Goal: Information Seeking & Learning: Learn about a topic

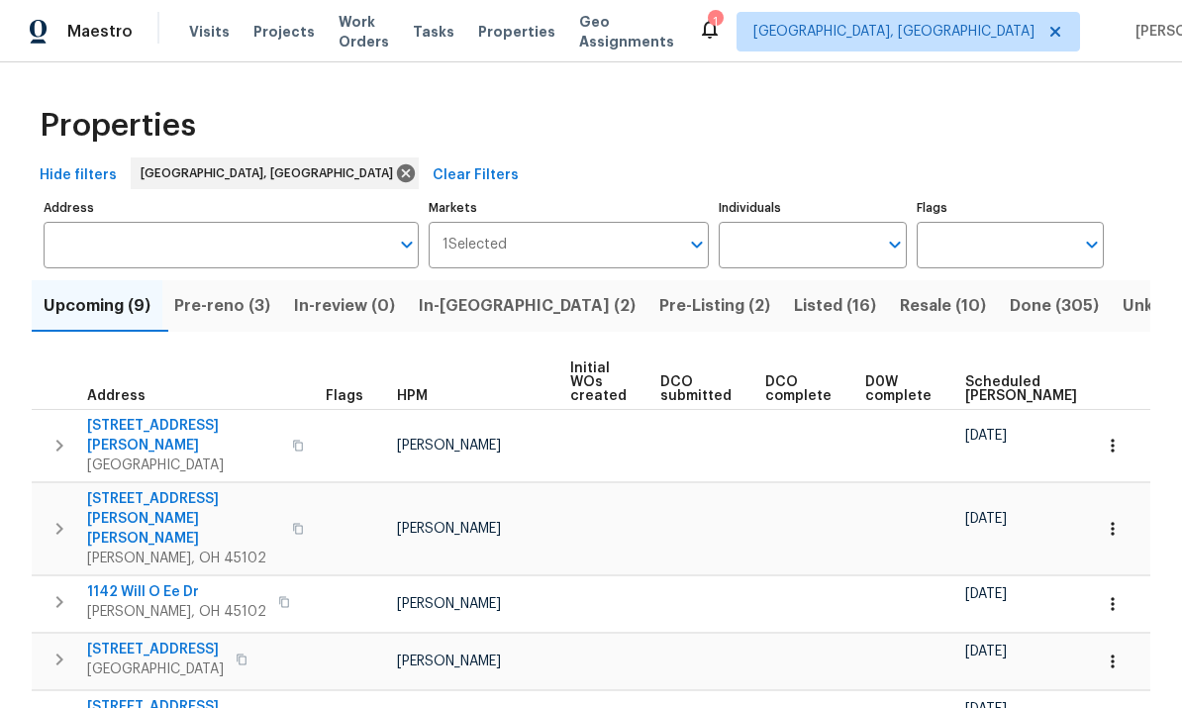
click at [172, 243] on input "Address" at bounding box center [216, 245] width 345 height 47
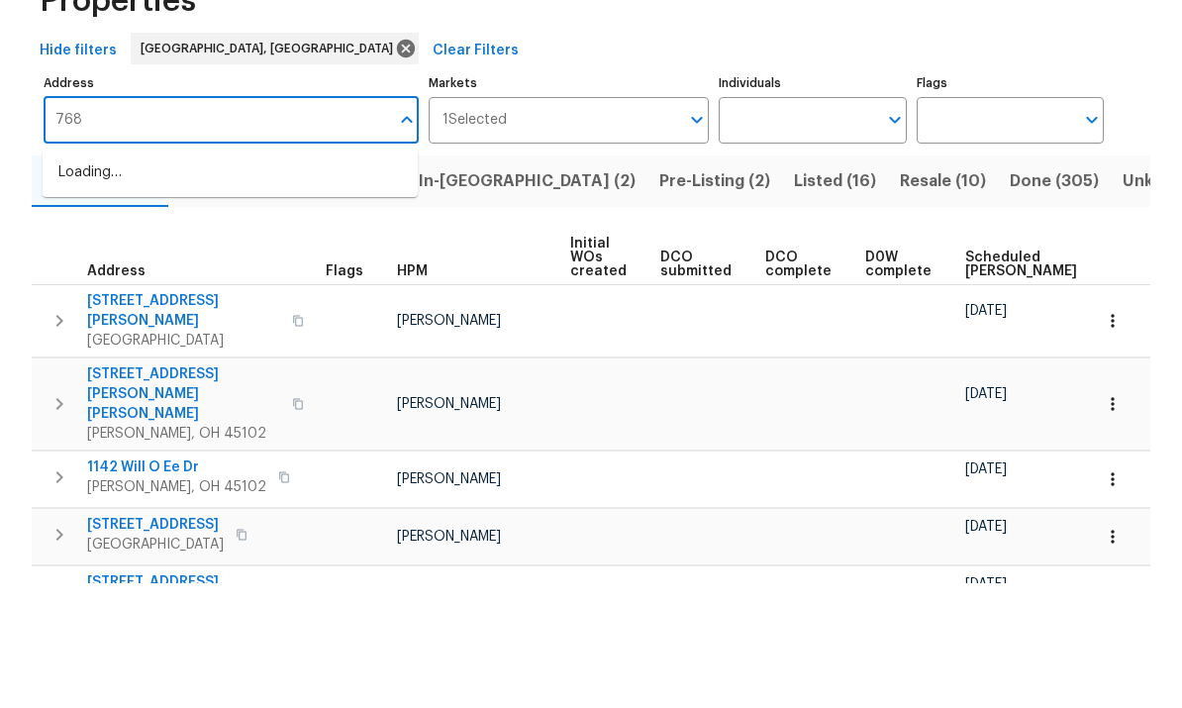
type input "7687"
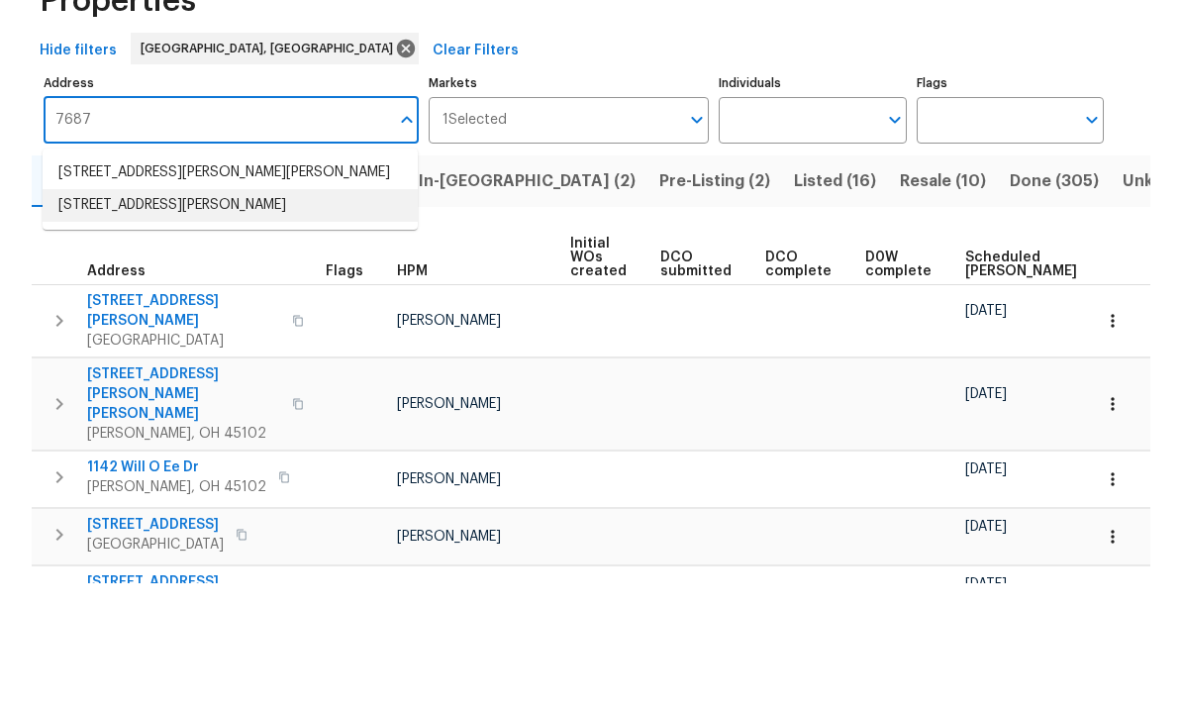
click at [176, 314] on li "[STREET_ADDRESS][PERSON_NAME]" at bounding box center [230, 330] width 375 height 33
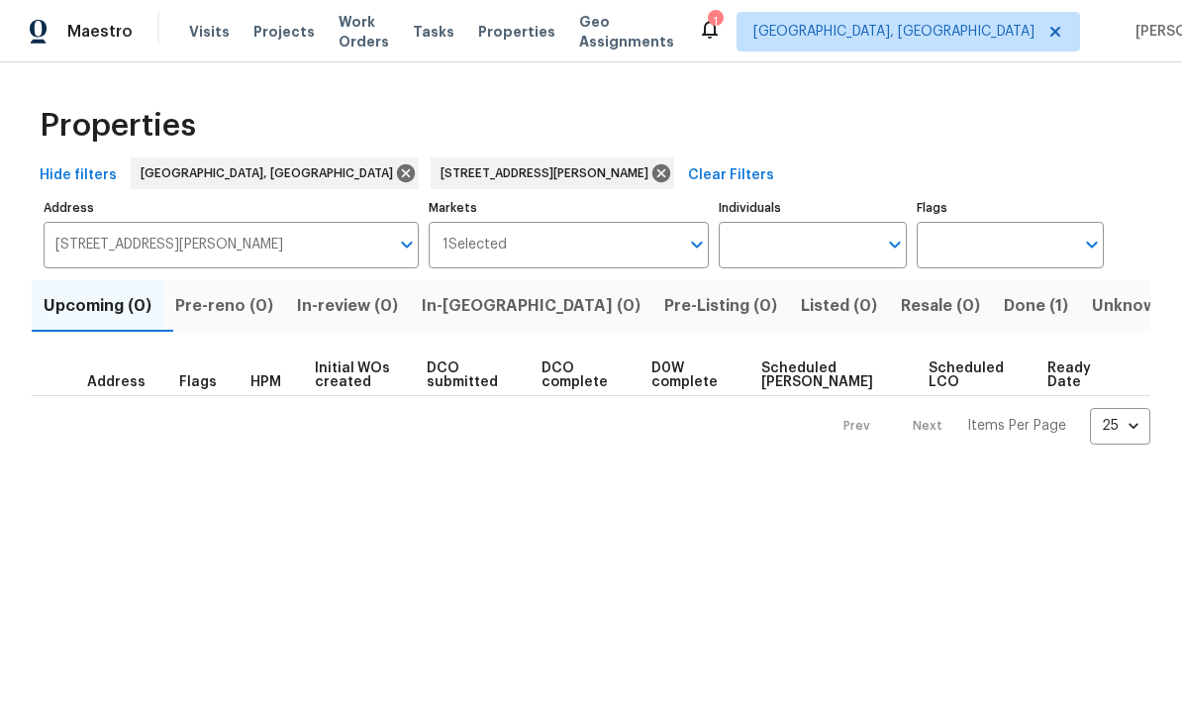
click at [1004, 309] on span "Done (1)" at bounding box center [1036, 306] width 64 height 28
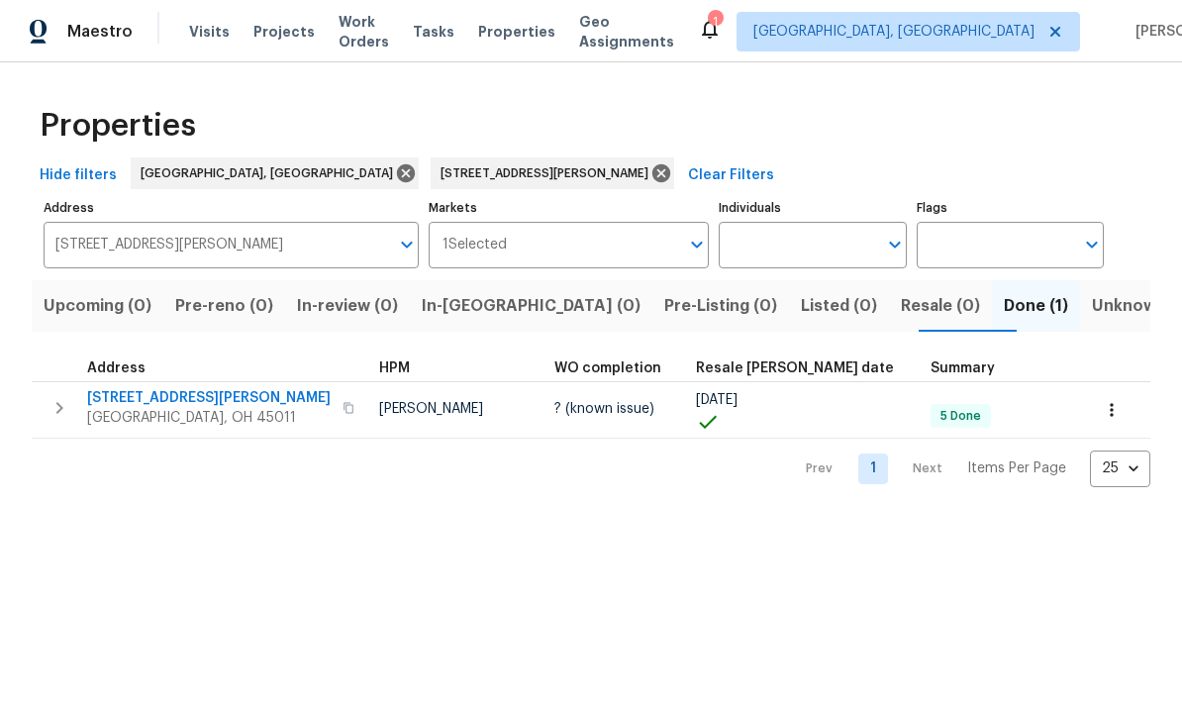
click at [1110, 406] on icon "button" at bounding box center [1112, 410] width 20 height 20
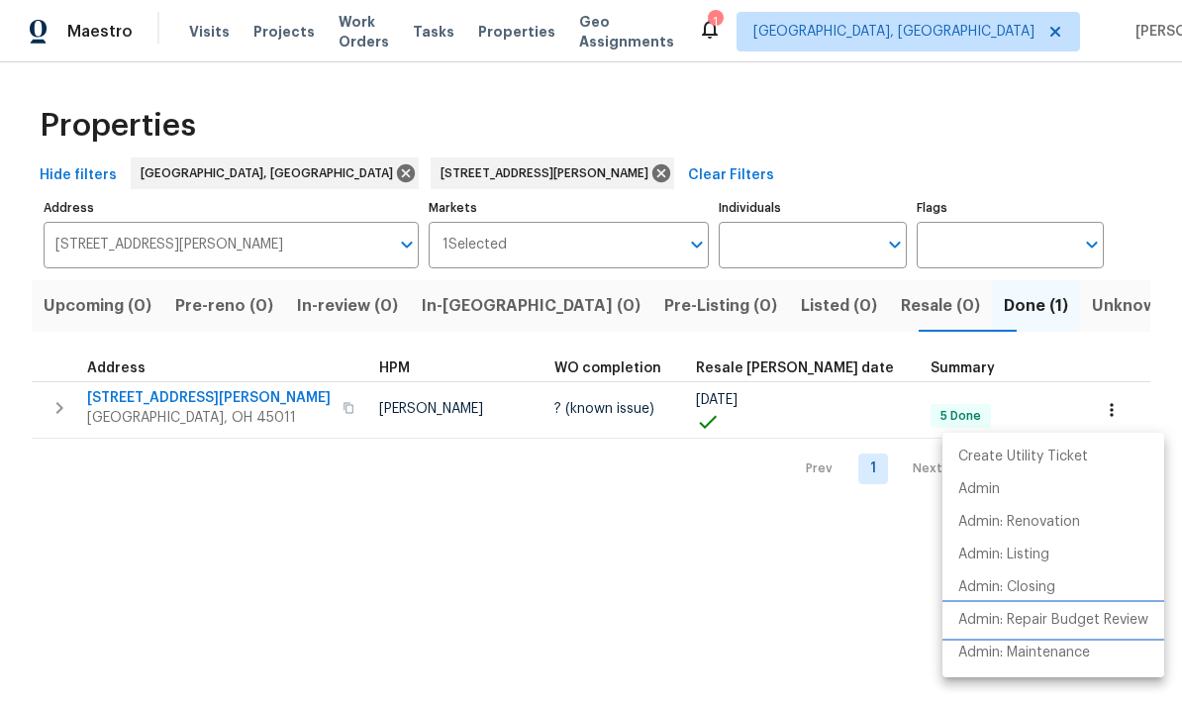
click at [1093, 620] on p "Admin: Repair Budget Review" at bounding box center [1053, 620] width 190 height 21
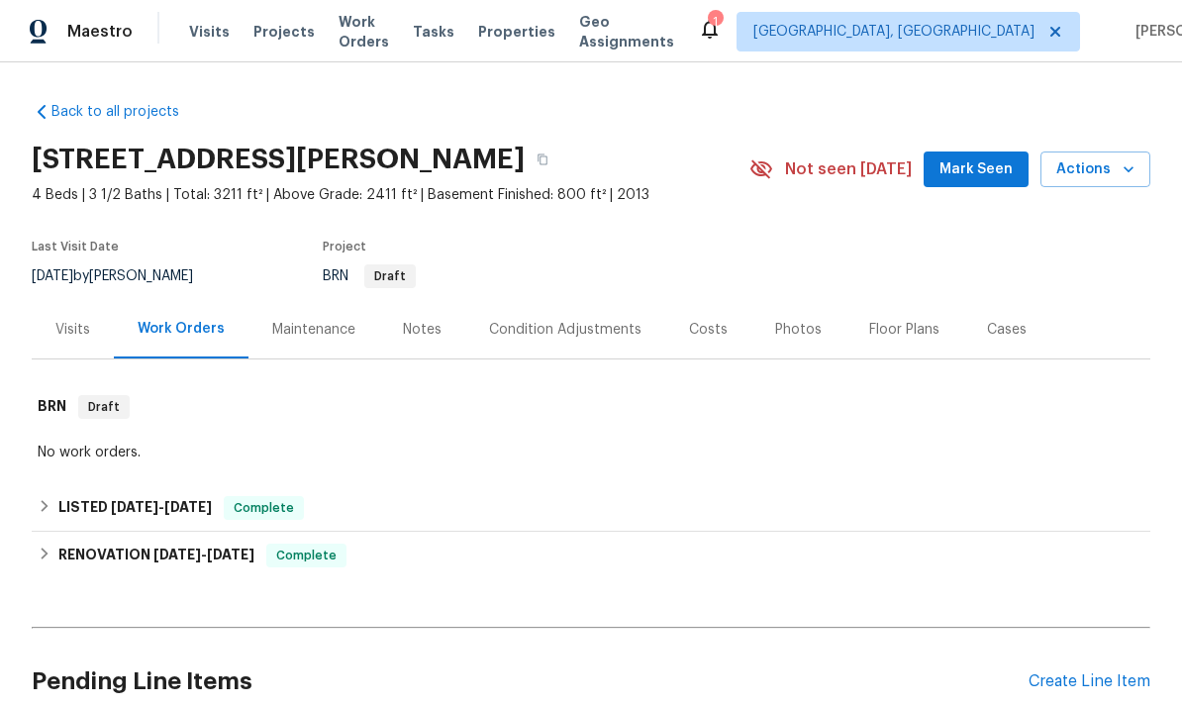
click at [889, 335] on div "Floor Plans" at bounding box center [904, 330] width 70 height 20
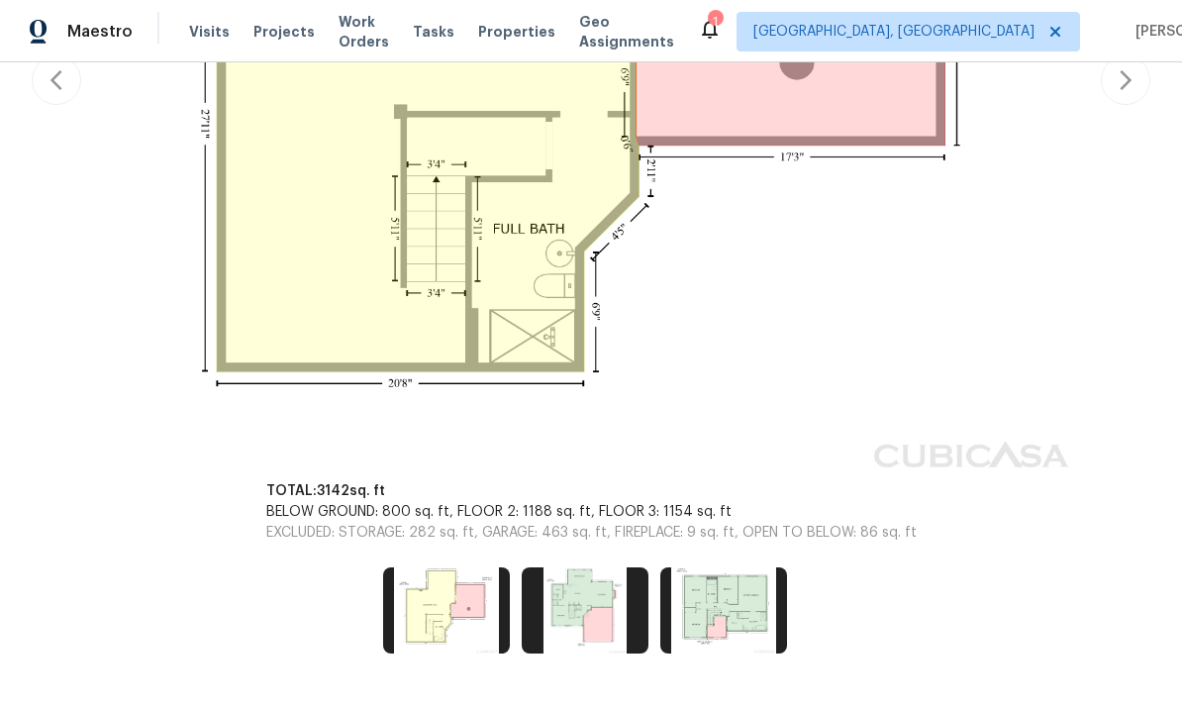
scroll to position [759, 0]
click at [602, 605] on img at bounding box center [585, 610] width 127 height 85
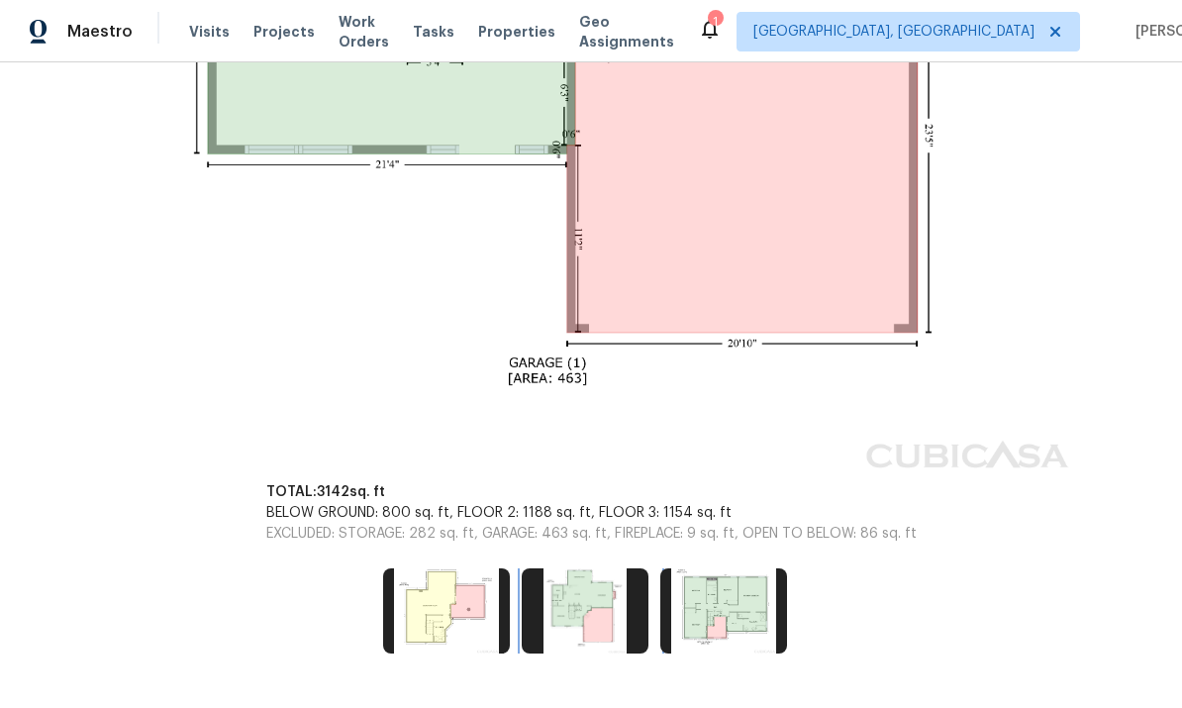
scroll to position [971, 0]
click at [717, 604] on img at bounding box center [723, 611] width 127 height 85
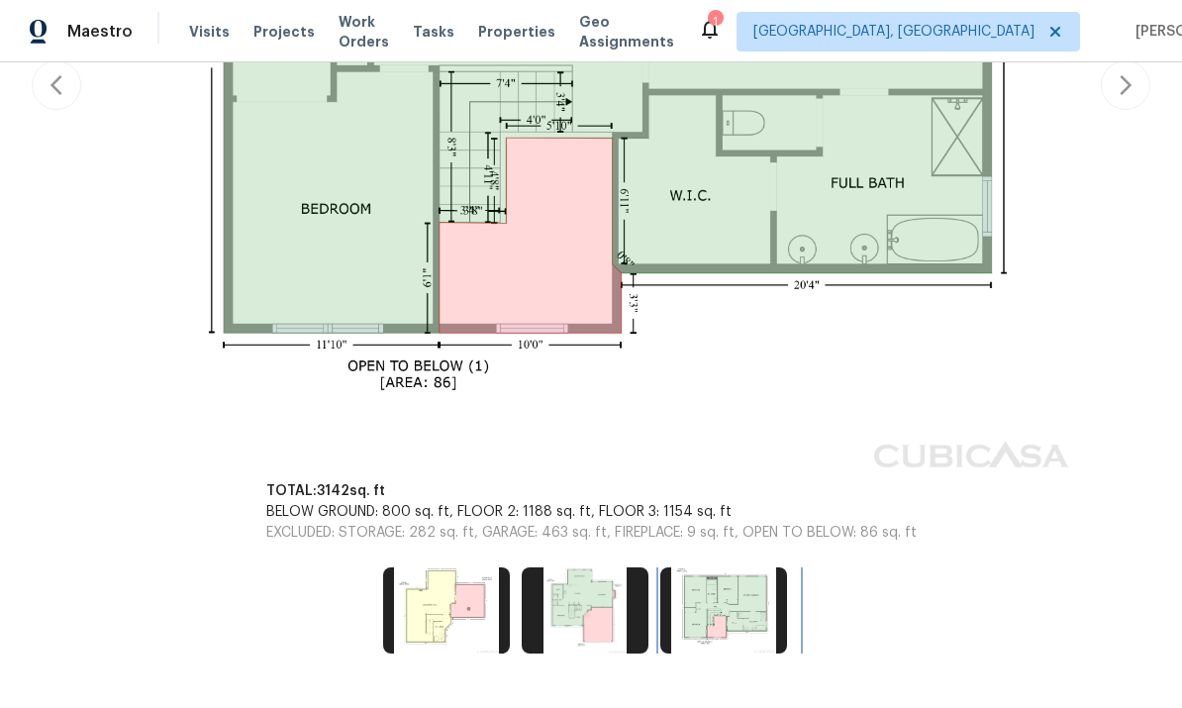
scroll to position [749, 0]
click at [447, 601] on img at bounding box center [446, 610] width 127 height 85
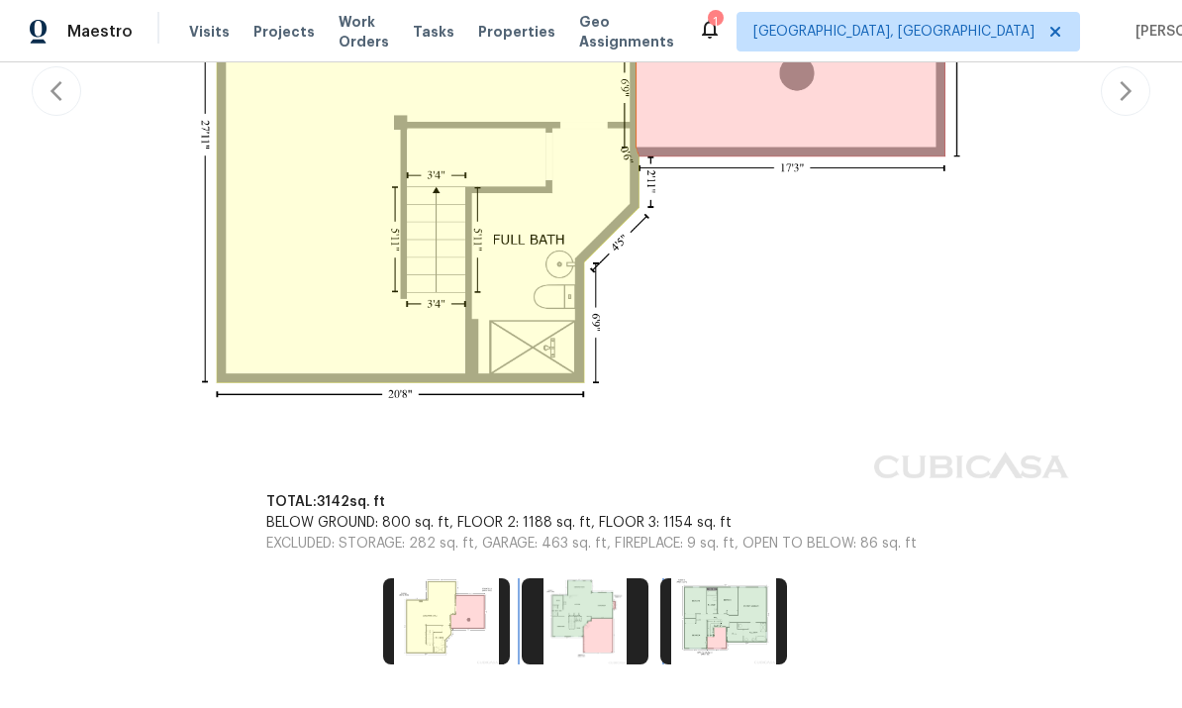
click at [589, 616] on img at bounding box center [585, 620] width 127 height 85
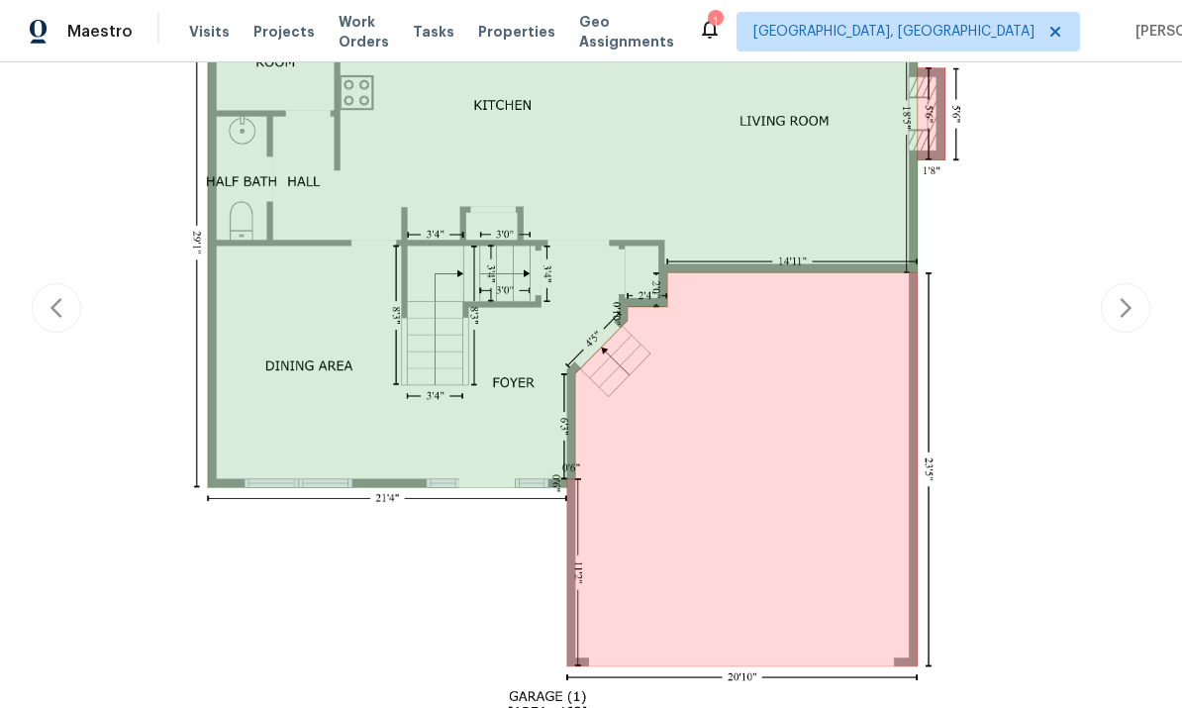
scroll to position [637, 0]
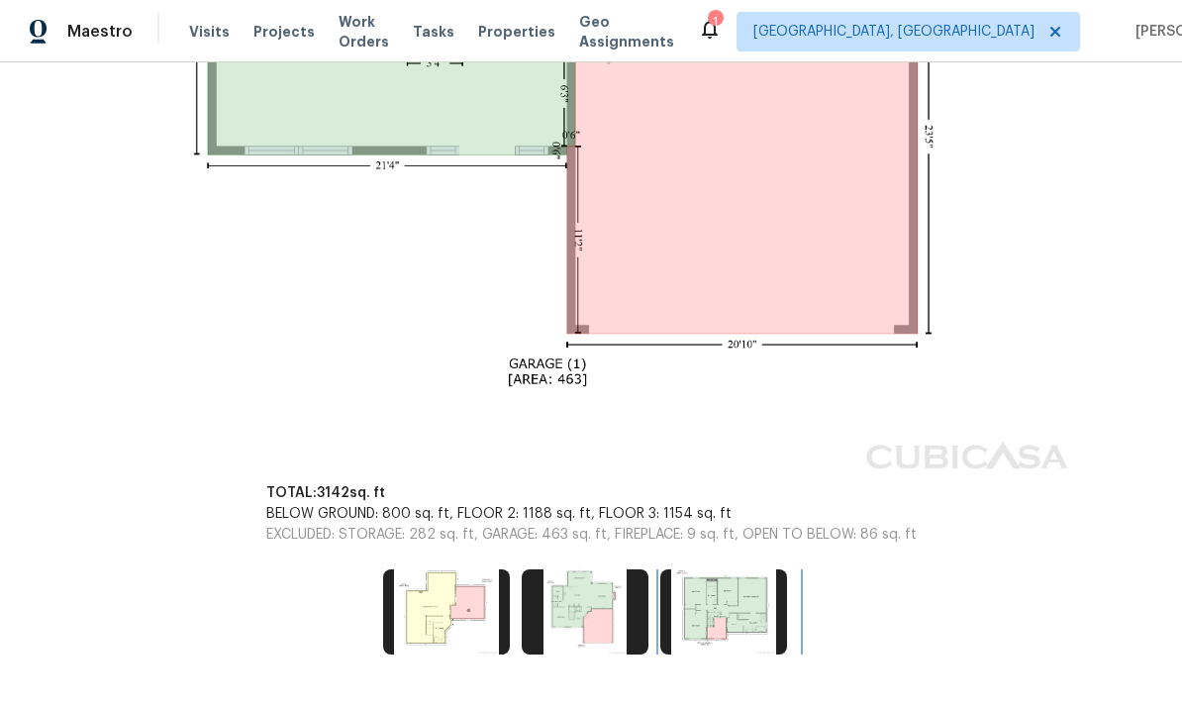
click at [720, 612] on img at bounding box center [723, 611] width 127 height 85
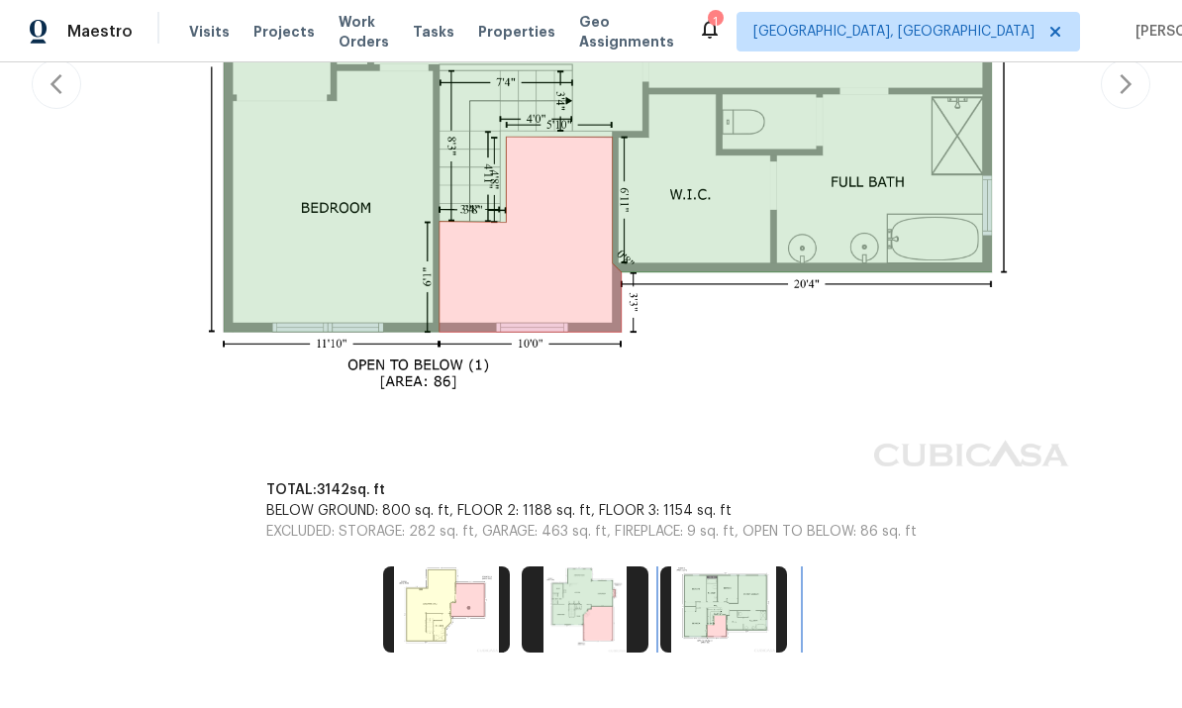
scroll to position [749, 0]
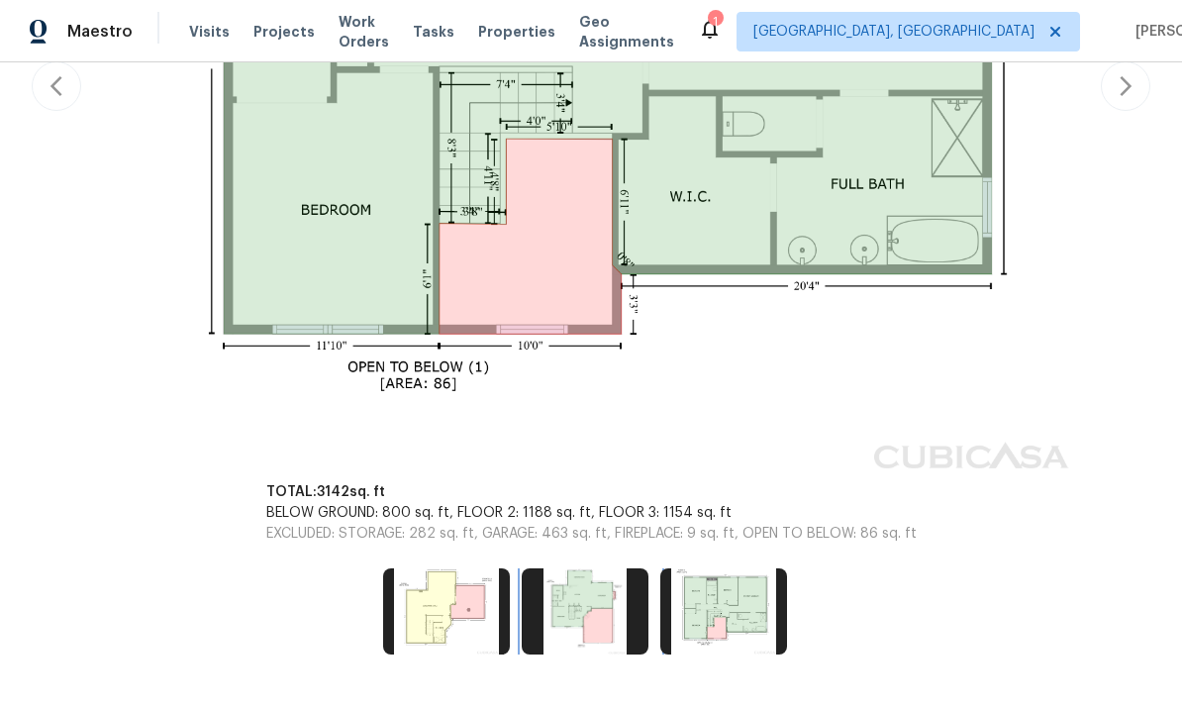
click at [601, 598] on img at bounding box center [585, 610] width 127 height 85
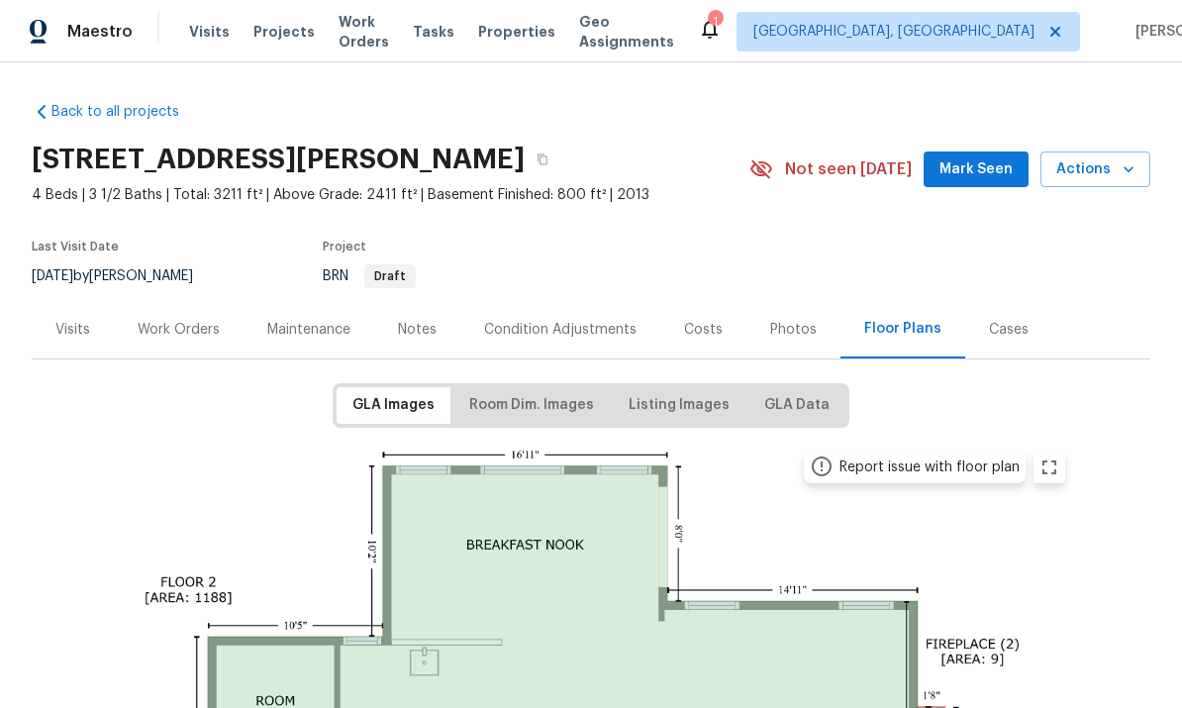
scroll to position [0, 0]
click at [185, 324] on div "Work Orders" at bounding box center [179, 330] width 82 height 20
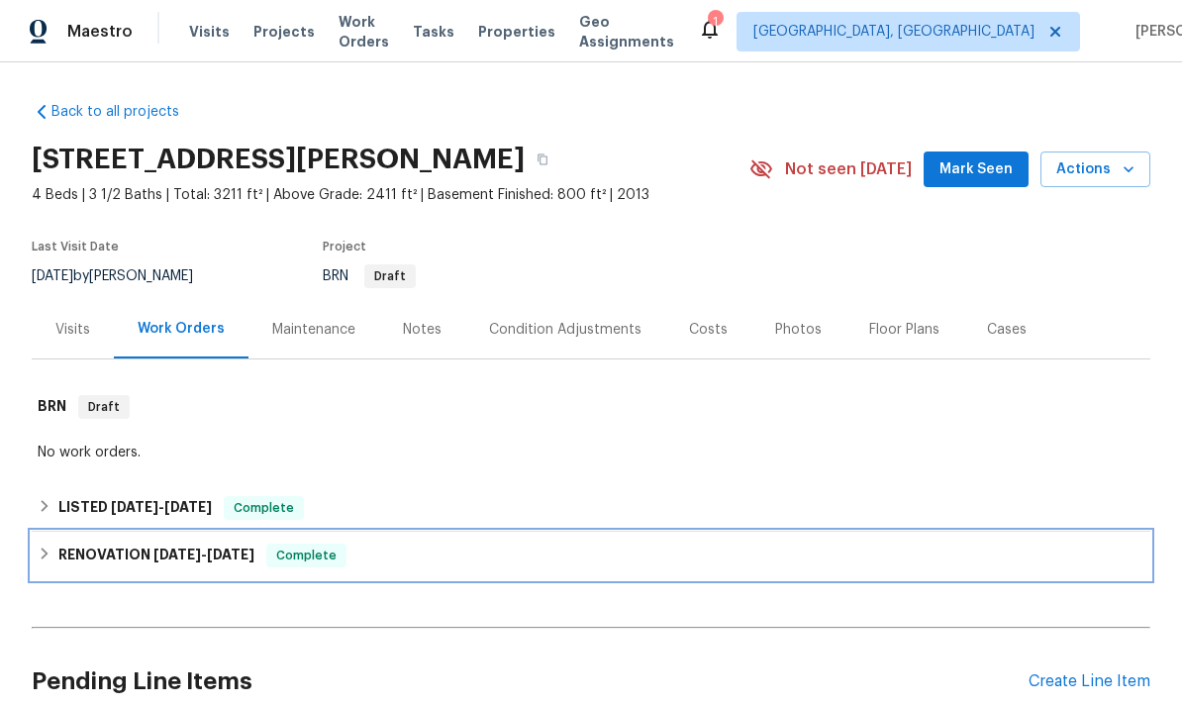
click at [77, 549] on h6 "RENOVATION 6/16/25 - 6/24/25" at bounding box center [156, 555] width 196 height 24
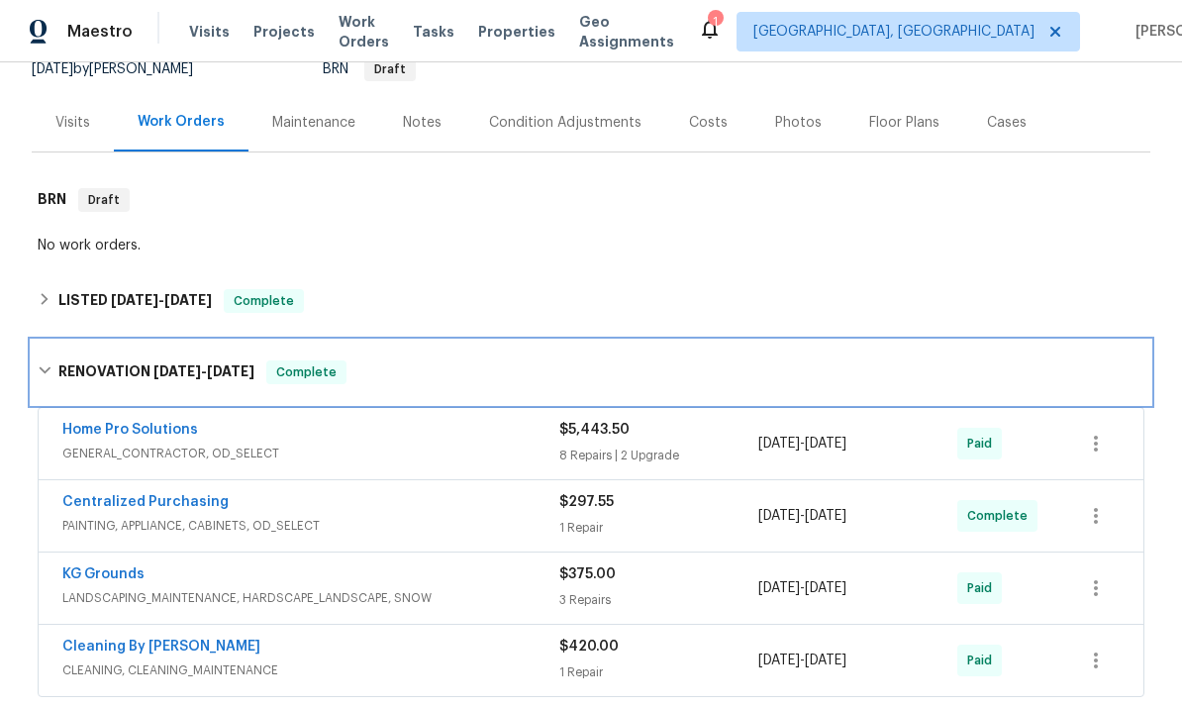
scroll to position [249, 0]
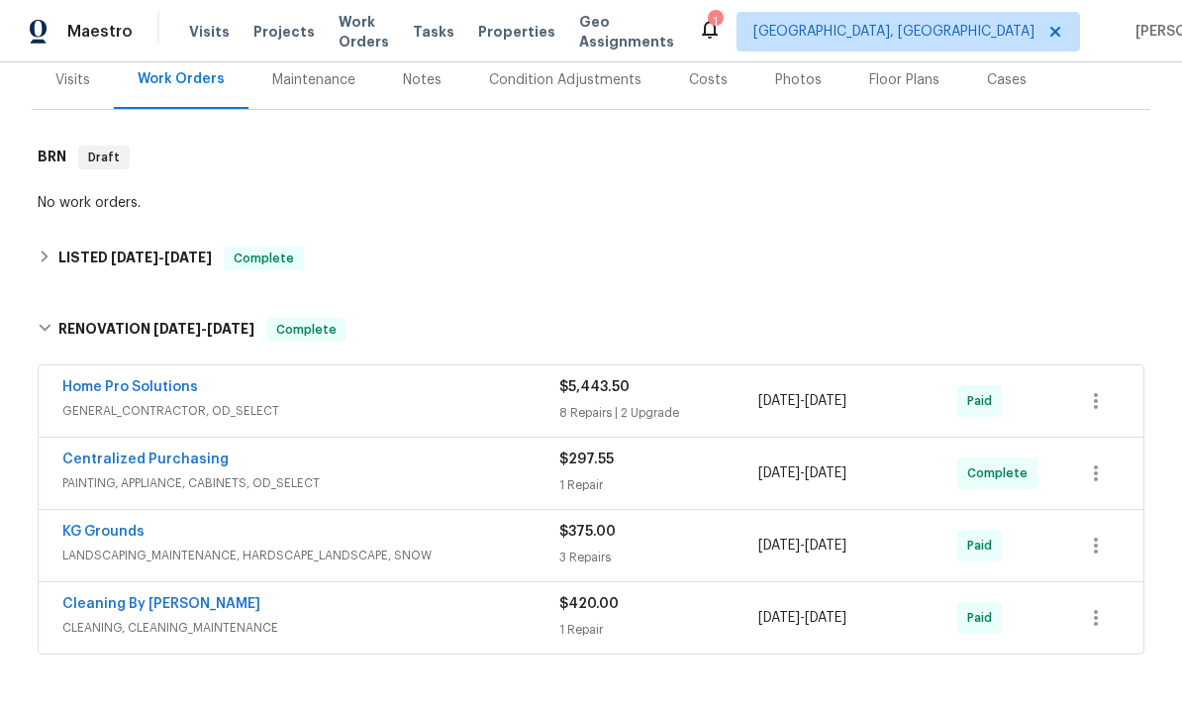
click at [243, 404] on span "GENERAL_CONTRACTOR, OD_SELECT" at bounding box center [310, 411] width 497 height 20
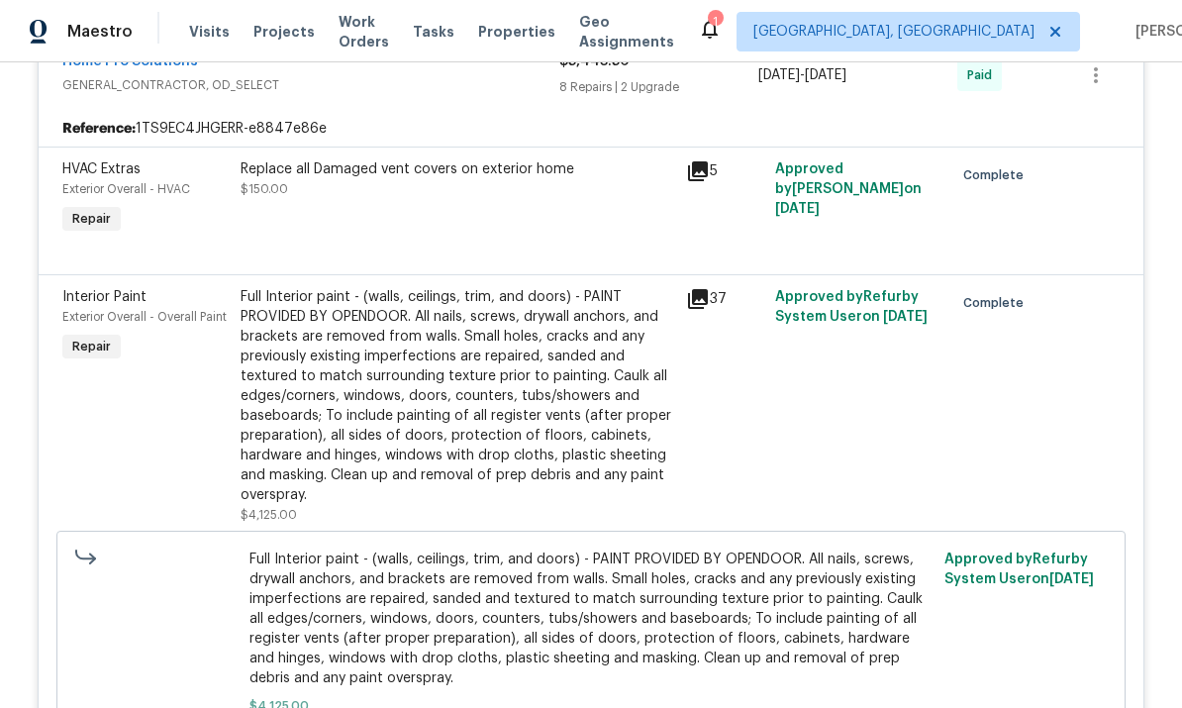
scroll to position [592, 0]
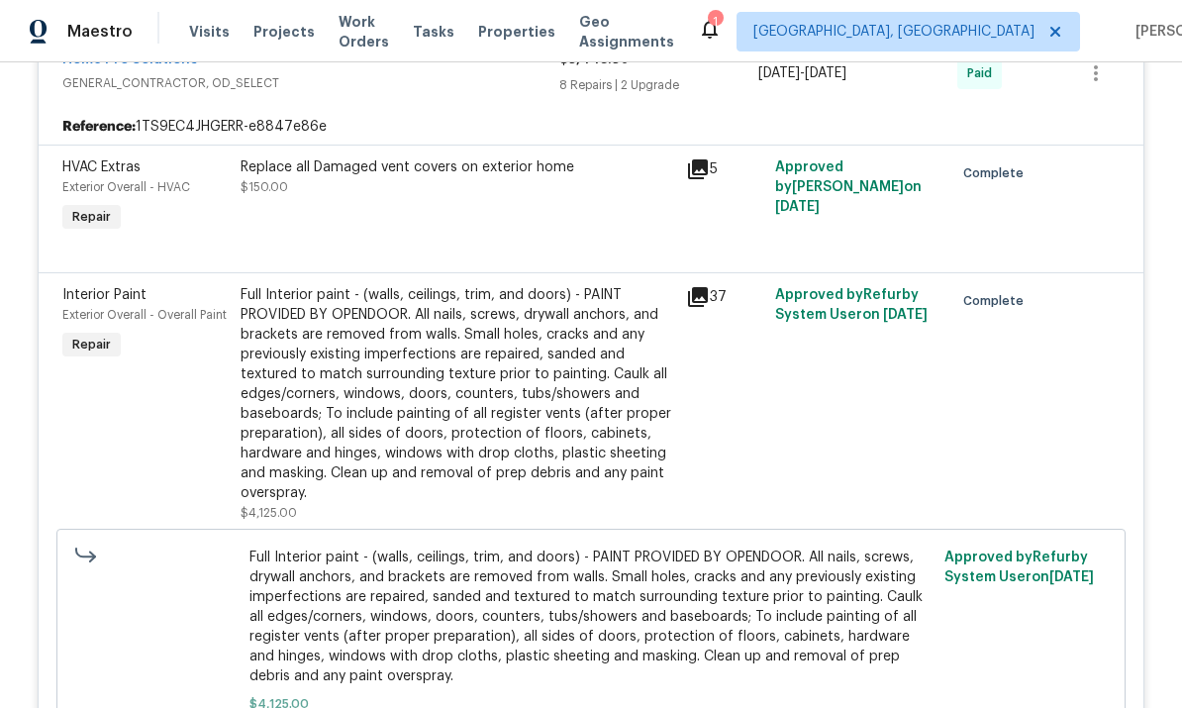
click at [350, 390] on div "Full Interior paint - (walls, ceilings, trim, and doors) - PAINT PROVIDED BY OP…" at bounding box center [458, 394] width 434 height 218
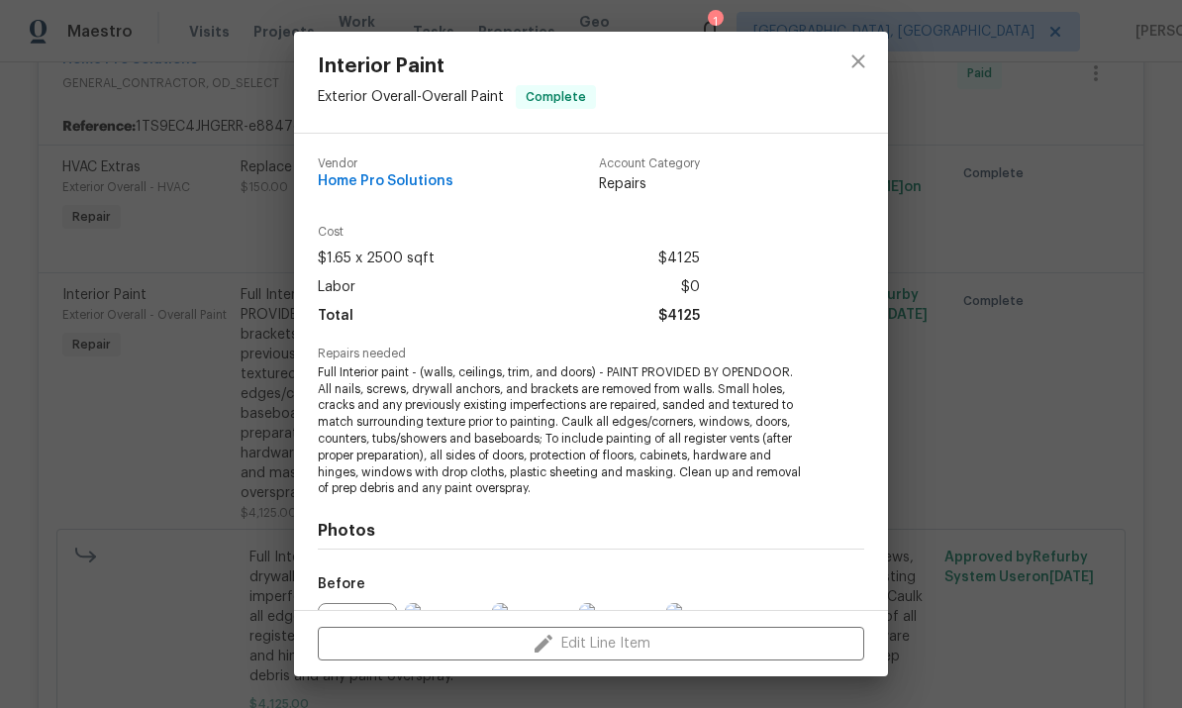
click at [1180, 323] on div "Interior Paint Exterior Overall - Overall Paint Complete Vendor Home Pro Soluti…" at bounding box center [591, 354] width 1182 height 708
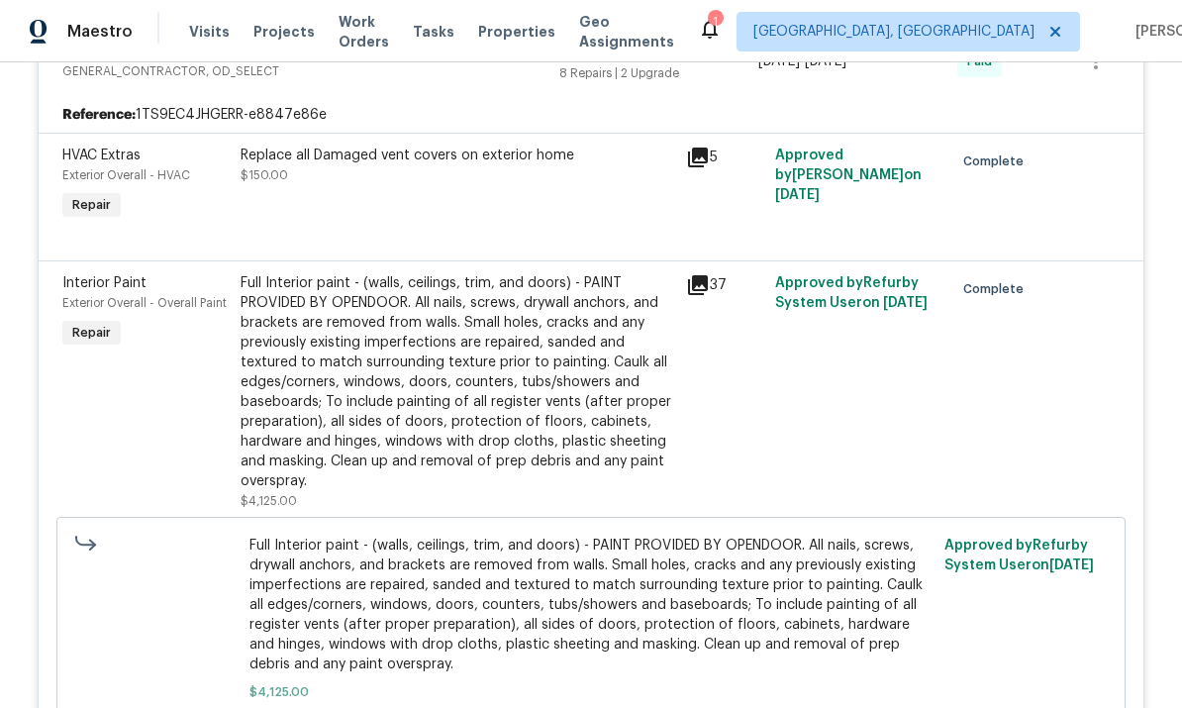
scroll to position [586, 0]
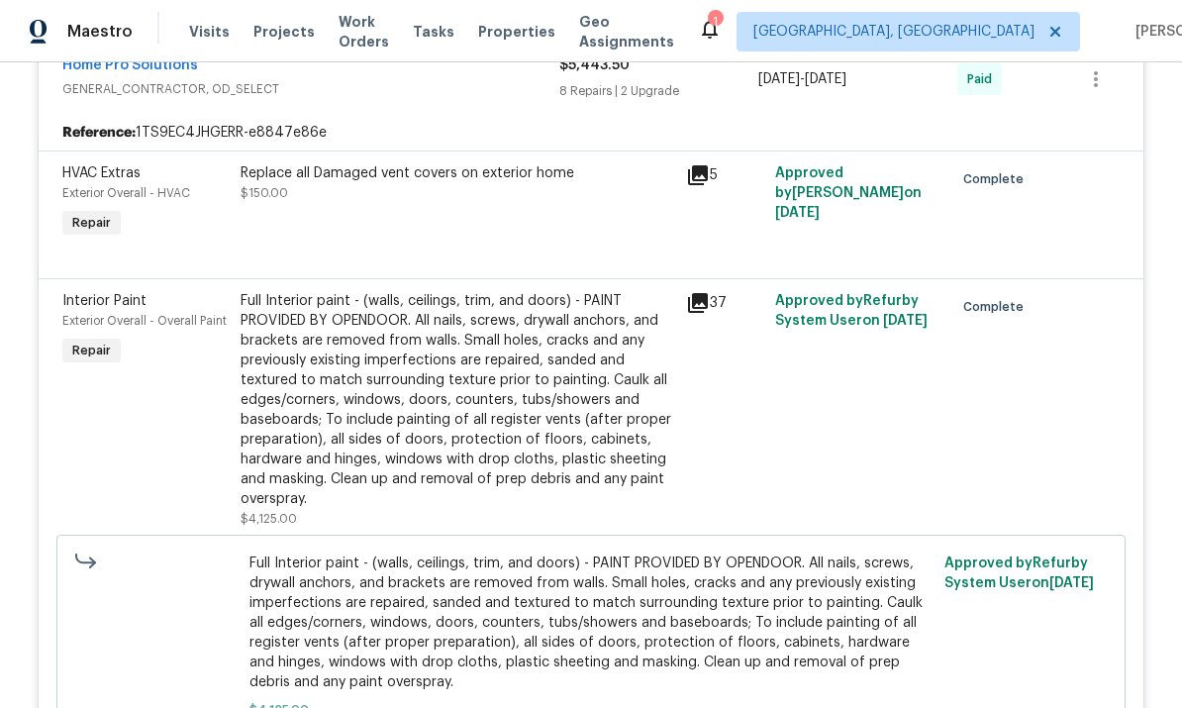
click at [354, 404] on div "Full Interior paint - (walls, ceilings, trim, and doors) - PAINT PROVIDED BY OP…" at bounding box center [458, 400] width 434 height 218
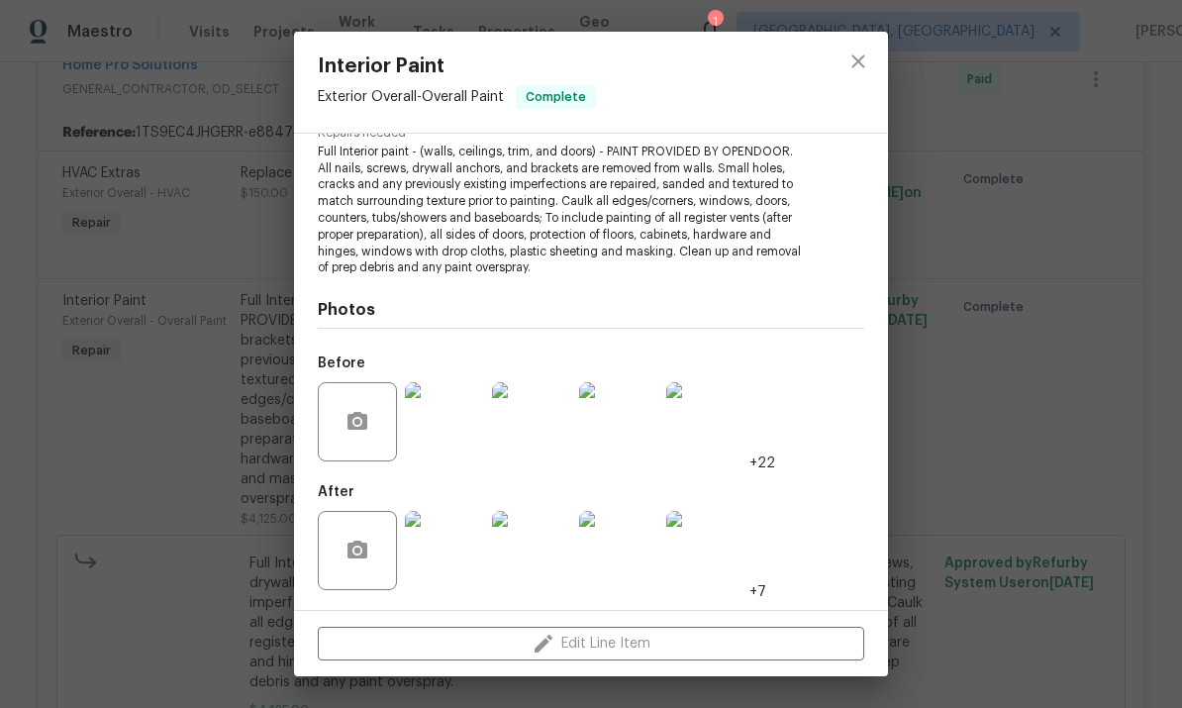
scroll to position [220, 0]
click at [455, 421] on img at bounding box center [444, 422] width 79 height 79
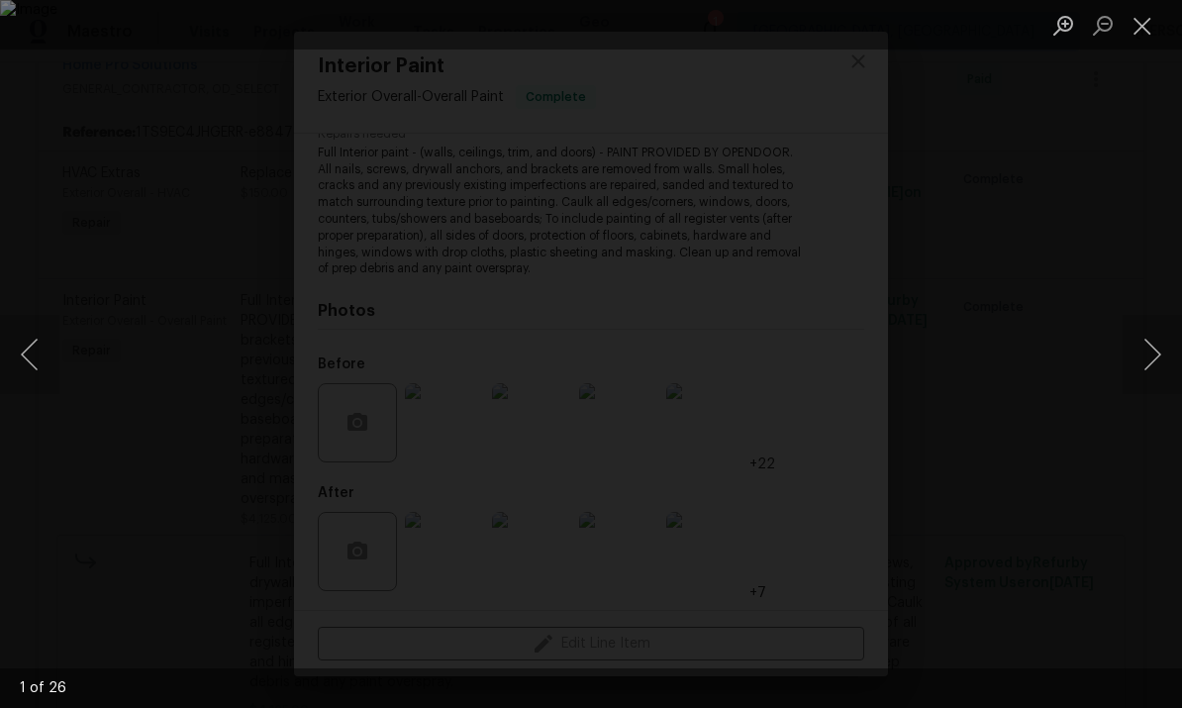
click at [1162, 364] on button "Next image" at bounding box center [1152, 354] width 59 height 79
click at [1171, 359] on button "Next image" at bounding box center [1152, 354] width 59 height 79
click at [1169, 358] on button "Next image" at bounding box center [1152, 354] width 59 height 79
click at [1171, 363] on button "Next image" at bounding box center [1152, 354] width 59 height 79
click at [1172, 358] on button "Next image" at bounding box center [1152, 354] width 59 height 79
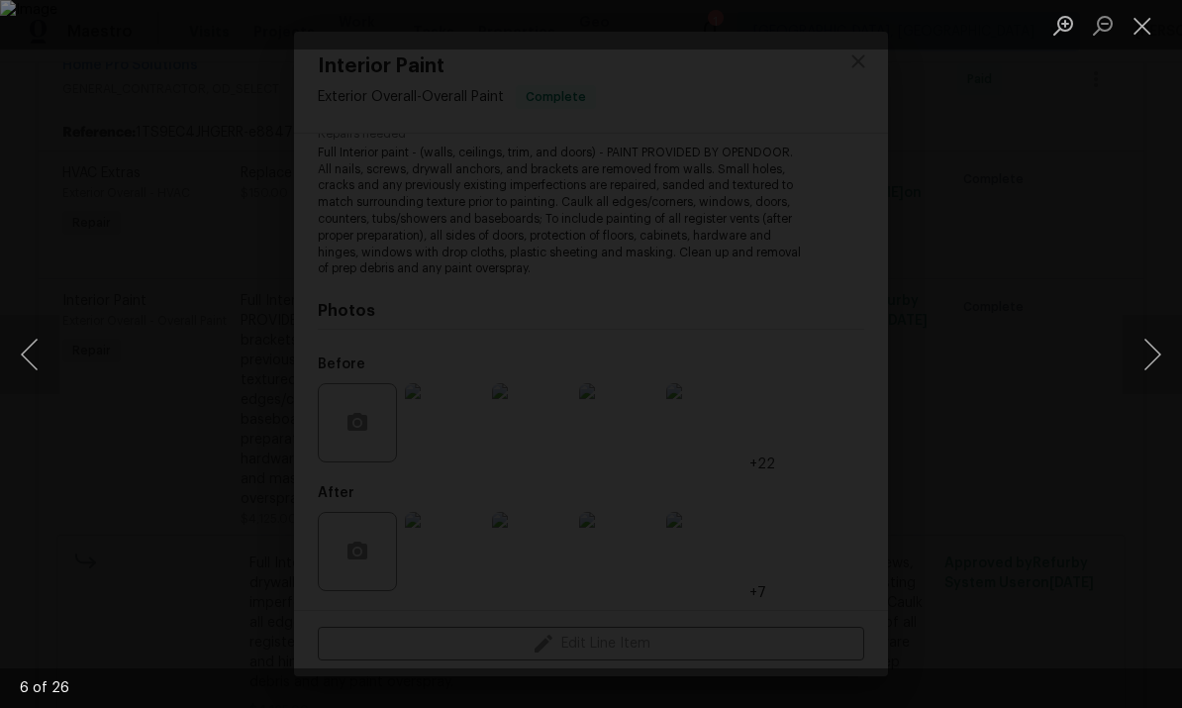
click at [1174, 355] on button "Next image" at bounding box center [1152, 354] width 59 height 79
click at [1175, 357] on button "Next image" at bounding box center [1152, 354] width 59 height 79
click at [1160, 359] on button "Next image" at bounding box center [1152, 354] width 59 height 79
click at [1162, 360] on button "Next image" at bounding box center [1152, 354] width 59 height 79
click at [1168, 361] on button "Next image" at bounding box center [1152, 354] width 59 height 79
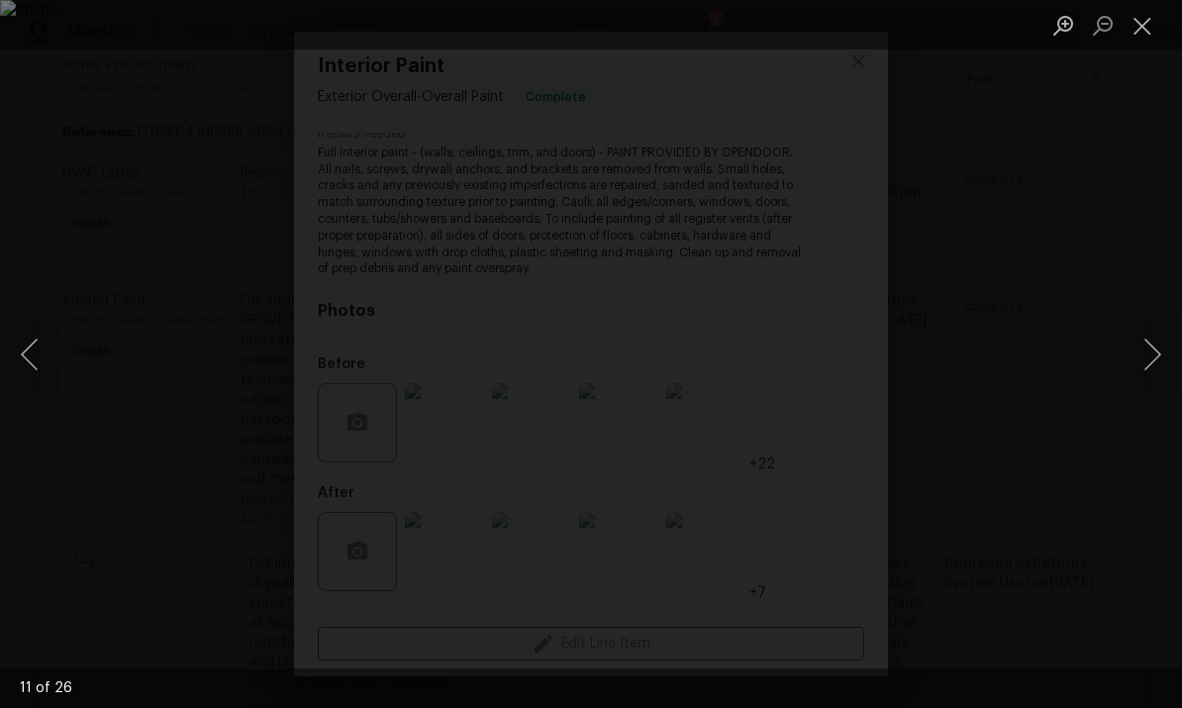
click at [1163, 361] on button "Next image" at bounding box center [1152, 354] width 59 height 79
click at [1169, 360] on button "Next image" at bounding box center [1152, 354] width 59 height 79
click at [1160, 358] on button "Next image" at bounding box center [1152, 354] width 59 height 79
click at [45, 355] on button "Previous image" at bounding box center [29, 354] width 59 height 79
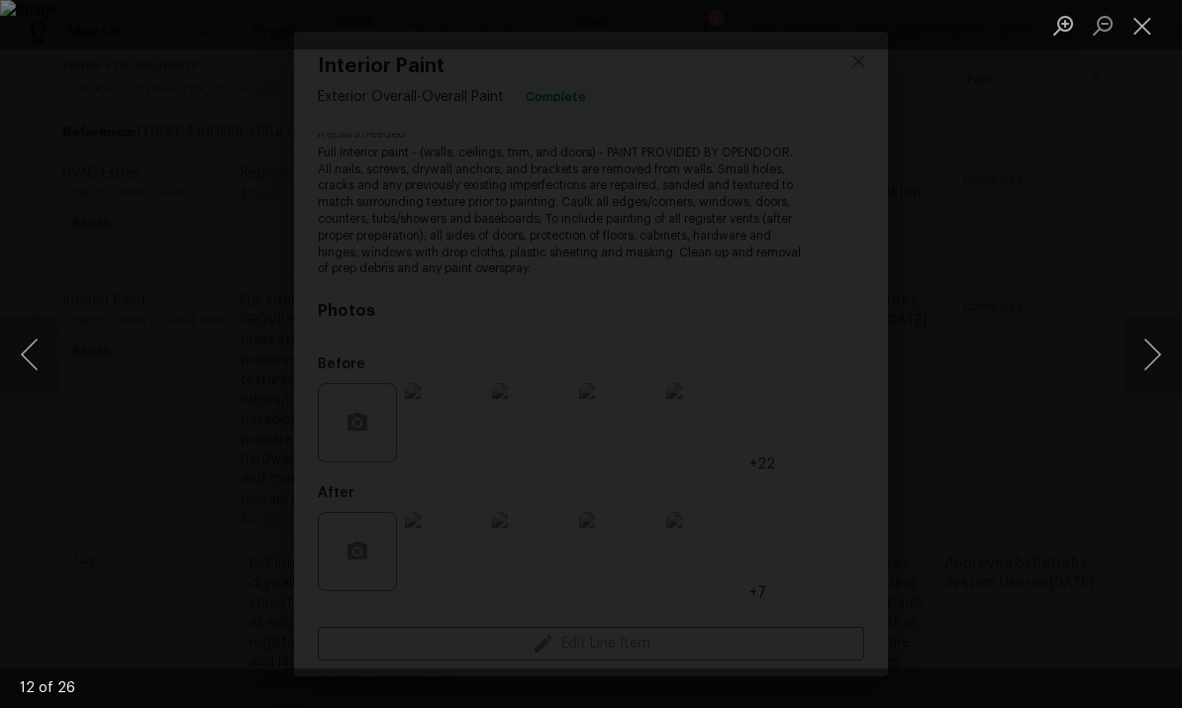
click at [30, 351] on button "Previous image" at bounding box center [29, 354] width 59 height 79
click at [1166, 344] on button "Next image" at bounding box center [1152, 354] width 59 height 79
click at [1165, 347] on button "Next image" at bounding box center [1152, 354] width 59 height 79
click at [1166, 348] on button "Next image" at bounding box center [1152, 354] width 59 height 79
click at [1155, 349] on button "Next image" at bounding box center [1152, 354] width 59 height 79
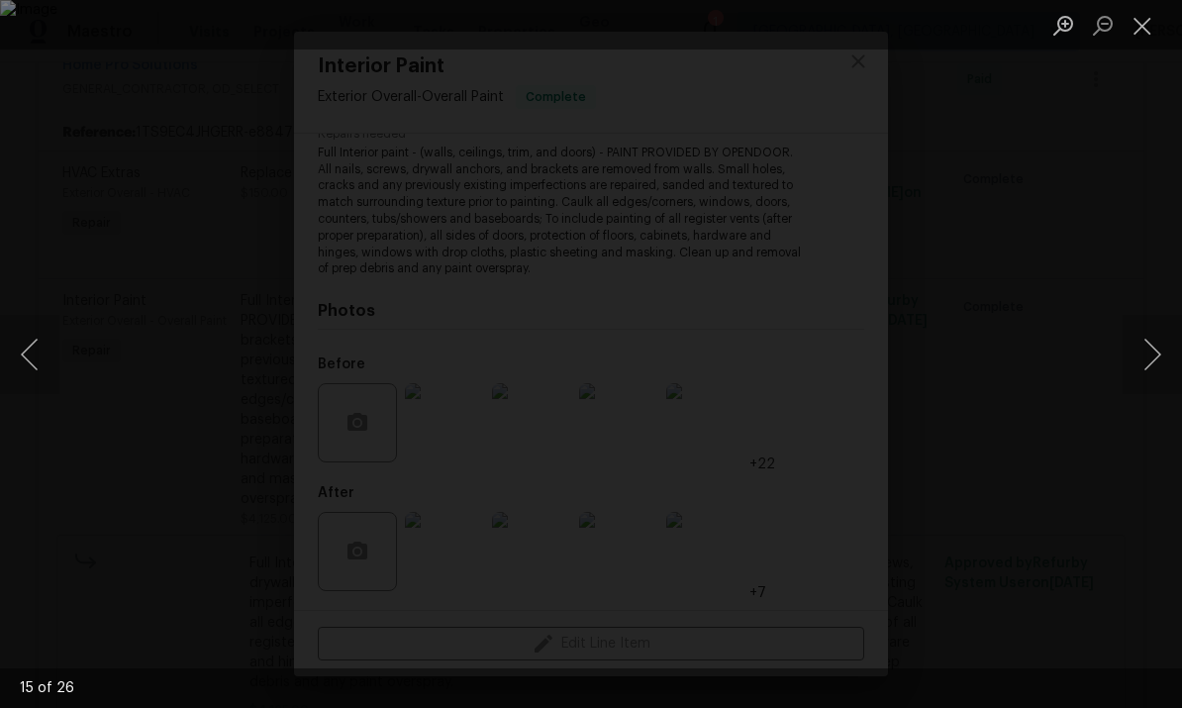
click at [1166, 351] on button "Next image" at bounding box center [1152, 354] width 59 height 79
click at [1157, 350] on button "Next image" at bounding box center [1152, 354] width 59 height 79
click at [1164, 354] on button "Next image" at bounding box center [1152, 354] width 59 height 79
click at [1158, 352] on button "Next image" at bounding box center [1152, 354] width 59 height 79
click at [1163, 349] on button "Next image" at bounding box center [1152, 354] width 59 height 79
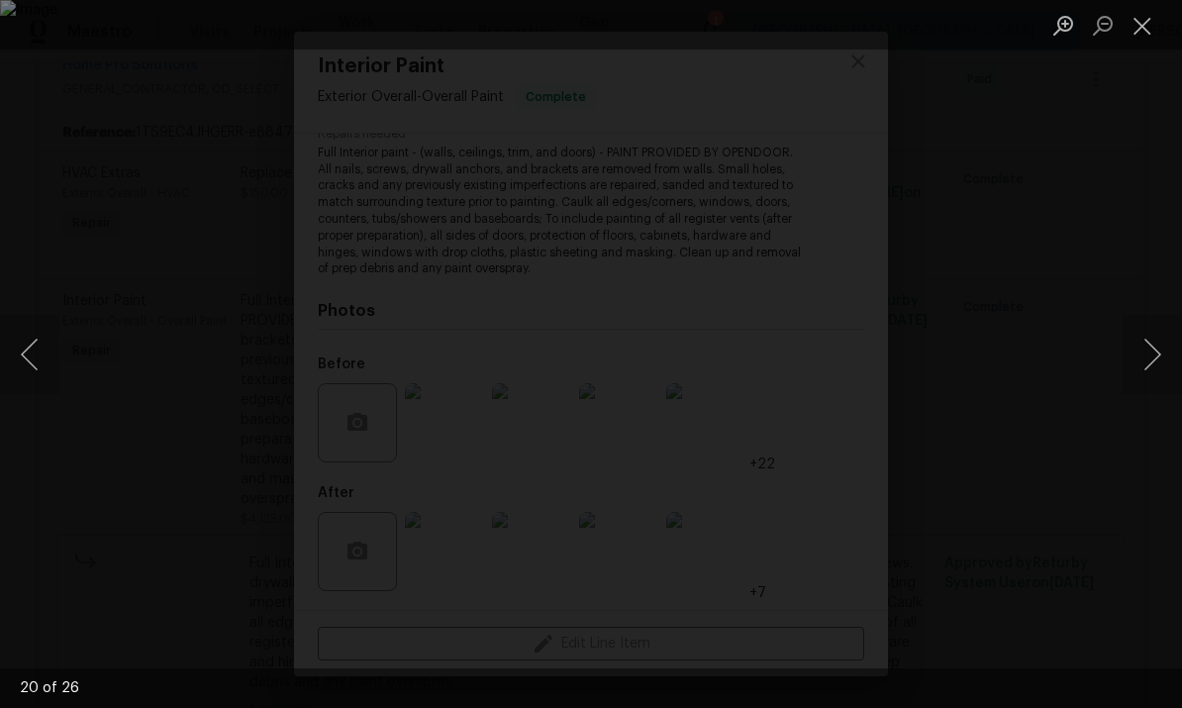
click at [1167, 349] on button "Next image" at bounding box center [1152, 354] width 59 height 79
click at [1170, 345] on button "Next image" at bounding box center [1152, 354] width 59 height 79
click at [1170, 346] on button "Next image" at bounding box center [1152, 354] width 59 height 79
click at [1171, 344] on button "Next image" at bounding box center [1152, 354] width 59 height 79
click at [1169, 343] on button "Next image" at bounding box center [1152, 354] width 59 height 79
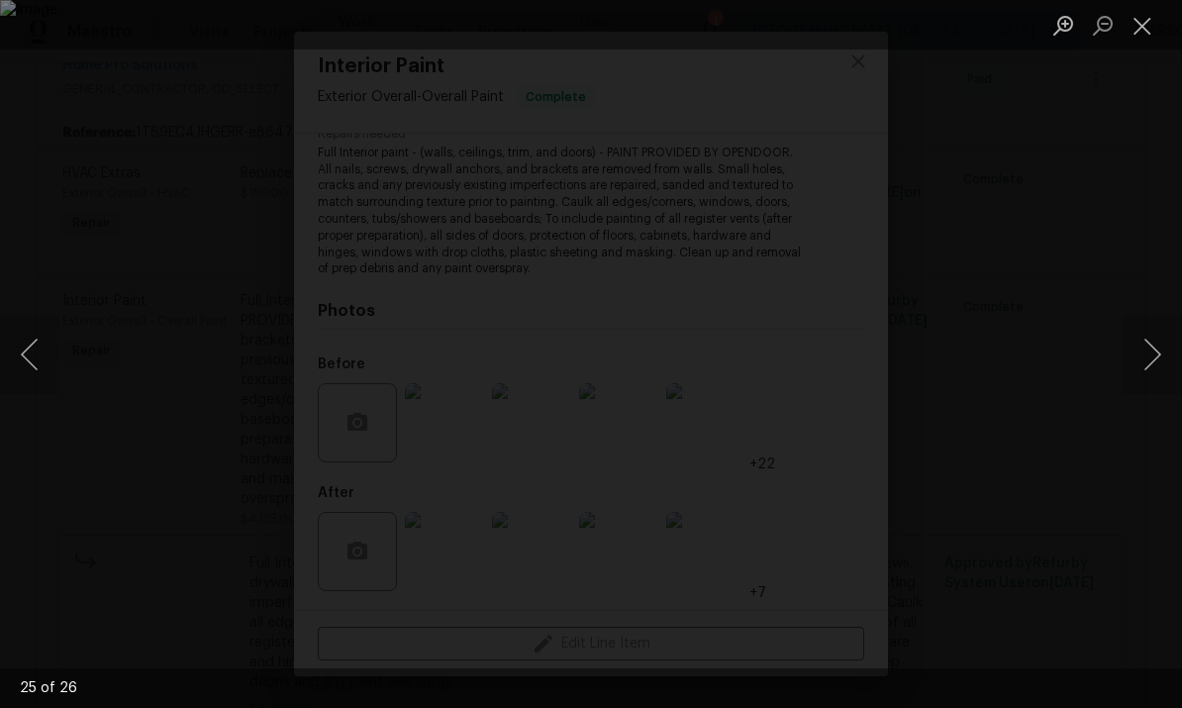
click at [1162, 351] on button "Next image" at bounding box center [1152, 354] width 59 height 79
click at [1166, 352] on button "Next image" at bounding box center [1152, 354] width 59 height 79
click at [1170, 354] on button "Next image" at bounding box center [1152, 354] width 59 height 79
click at [1165, 351] on button "Next image" at bounding box center [1152, 354] width 59 height 79
click at [1142, 36] on button "Close lightbox" at bounding box center [1143, 25] width 40 height 35
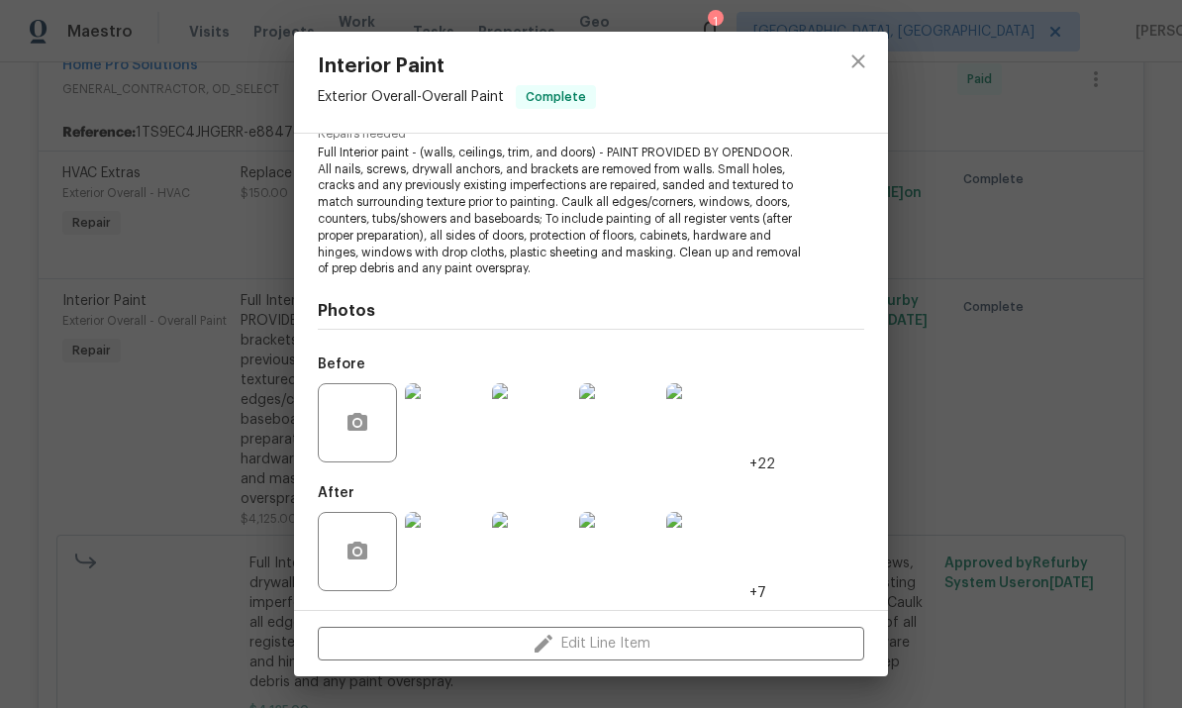
click at [450, 563] on img at bounding box center [444, 551] width 79 height 79
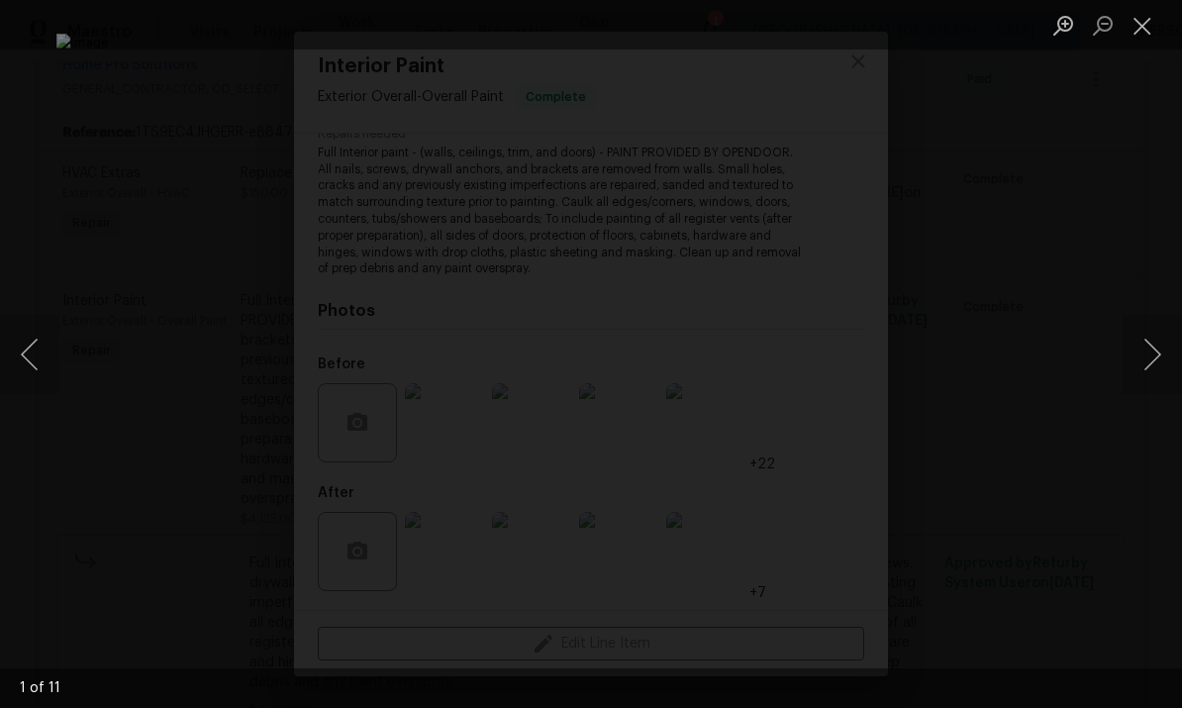
click at [1159, 363] on button "Next image" at bounding box center [1152, 354] width 59 height 79
click at [1164, 359] on button "Next image" at bounding box center [1152, 354] width 59 height 79
click at [1152, 359] on button "Next image" at bounding box center [1152, 354] width 59 height 79
click at [1152, 354] on button "Next image" at bounding box center [1152, 354] width 59 height 79
click at [1149, 357] on button "Next image" at bounding box center [1152, 354] width 59 height 79
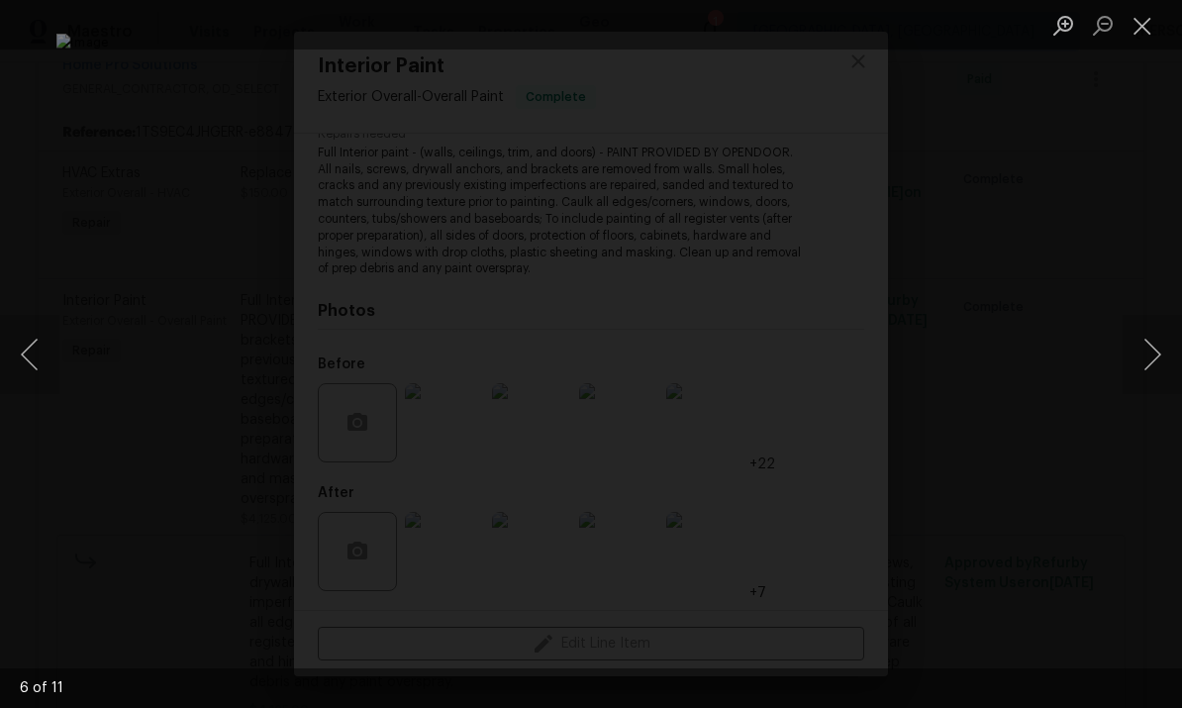
click at [1163, 357] on button "Next image" at bounding box center [1152, 354] width 59 height 79
click at [1167, 354] on button "Next image" at bounding box center [1152, 354] width 59 height 79
click at [1163, 353] on button "Next image" at bounding box center [1152, 354] width 59 height 79
click at [1165, 354] on button "Next image" at bounding box center [1152, 354] width 59 height 79
click at [1164, 355] on button "Next image" at bounding box center [1152, 354] width 59 height 79
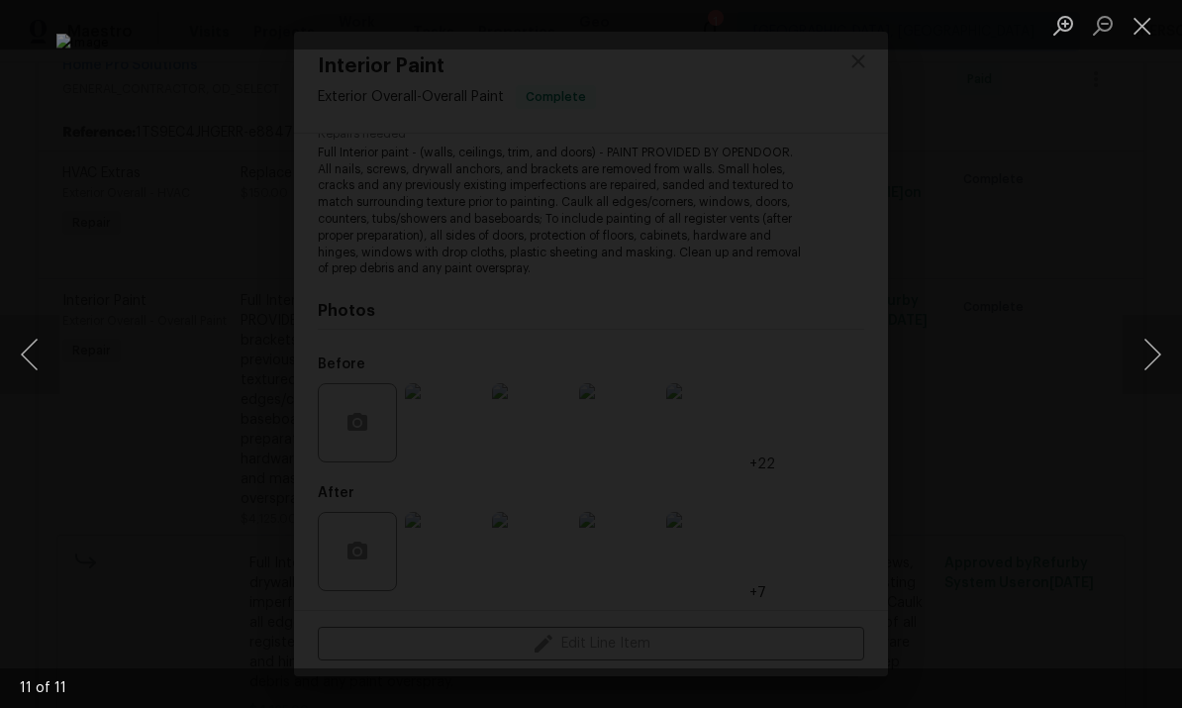
click at [46, 358] on button "Previous image" at bounding box center [29, 354] width 59 height 79
click at [37, 351] on button "Previous image" at bounding box center [29, 354] width 59 height 79
click at [1151, 354] on button "Next image" at bounding box center [1152, 354] width 59 height 79
click at [1164, 356] on button "Next image" at bounding box center [1152, 354] width 59 height 79
click at [1136, 21] on button "Close lightbox" at bounding box center [1143, 25] width 40 height 35
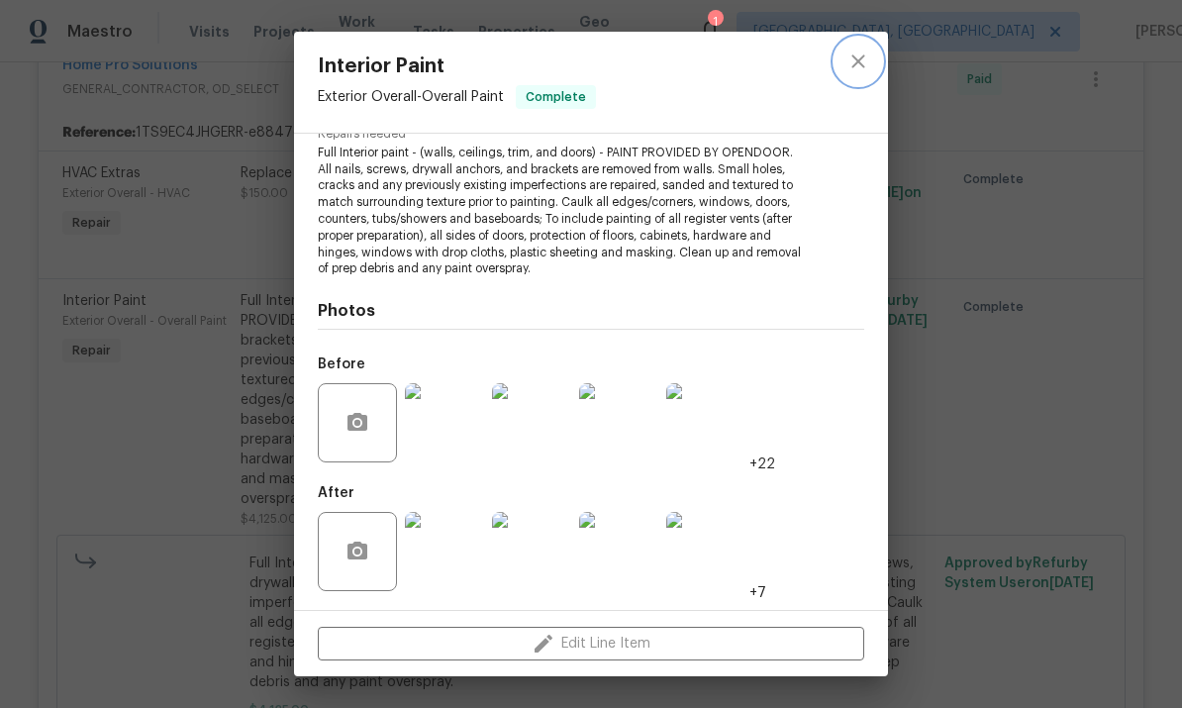
click at [860, 61] on icon "close" at bounding box center [858, 61] width 24 height 24
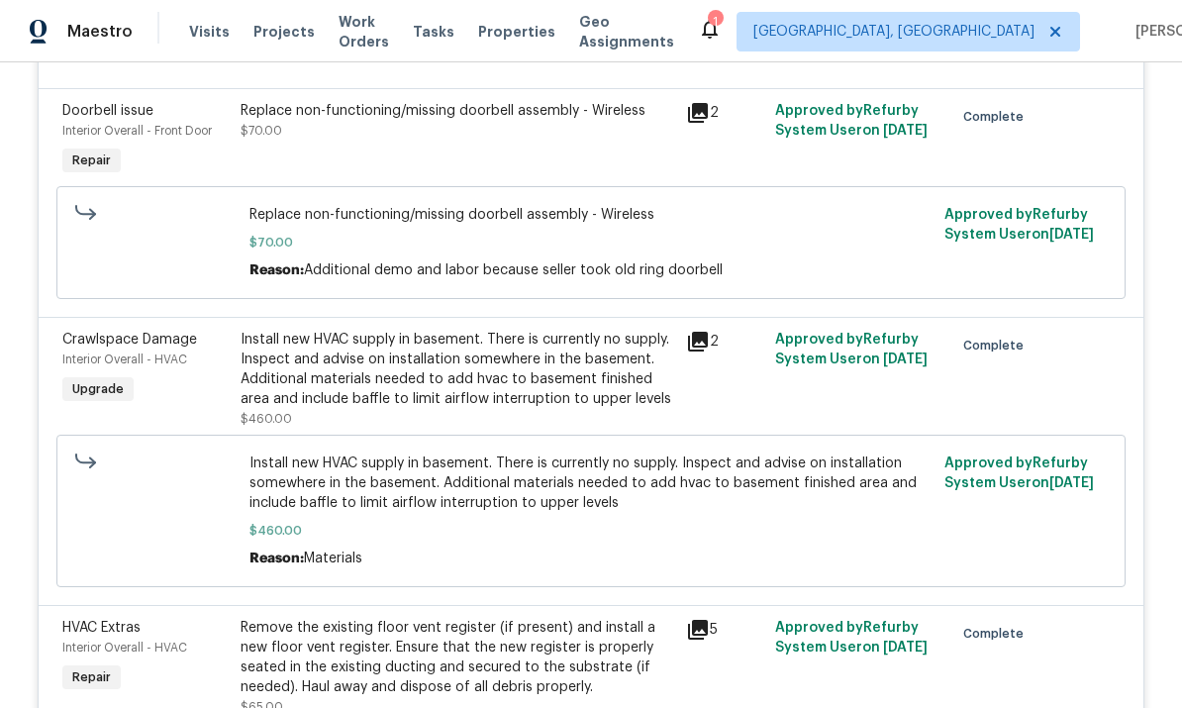
scroll to position [1559, 0]
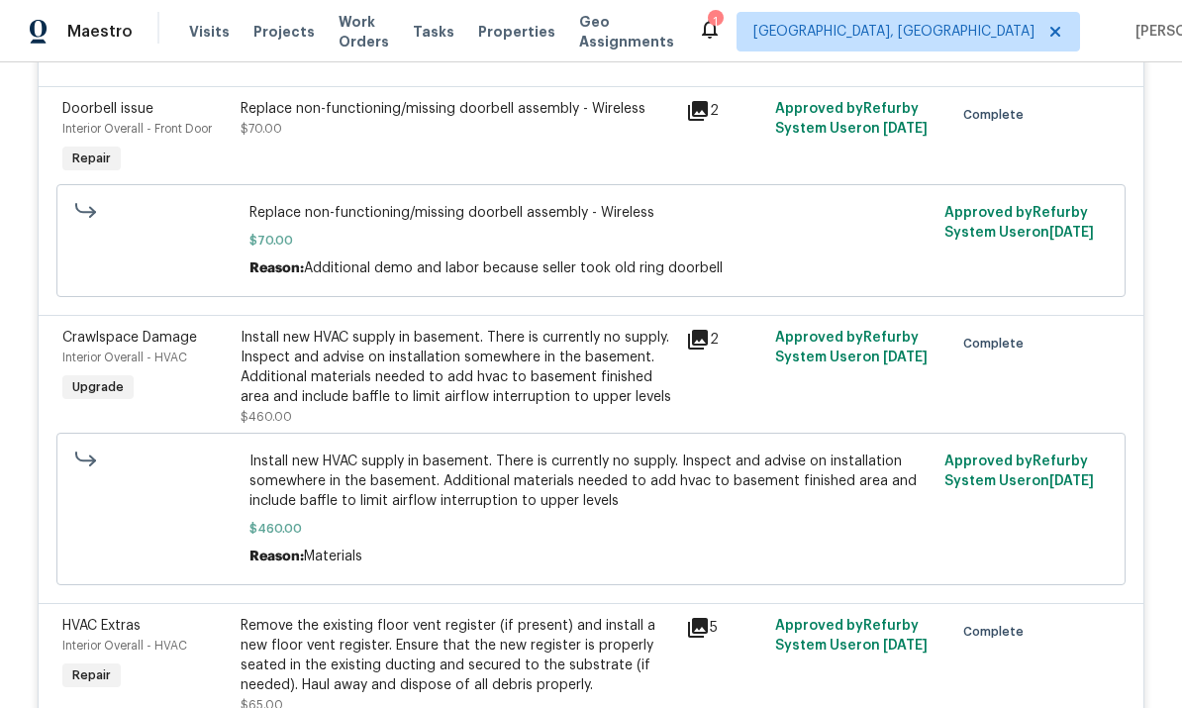
click at [604, 387] on div "Install new HVAC supply in basement. There is currently no supply. Inspect and …" at bounding box center [458, 367] width 434 height 79
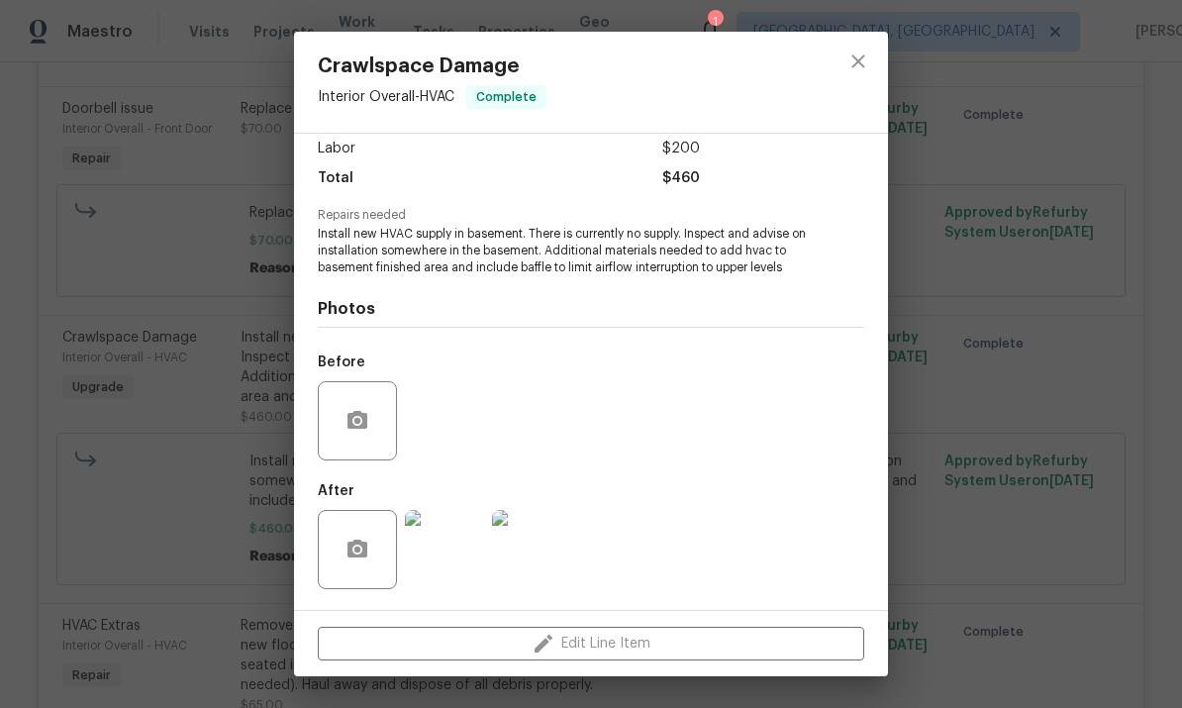
scroll to position [142, 0]
click at [463, 551] on img at bounding box center [444, 549] width 79 height 79
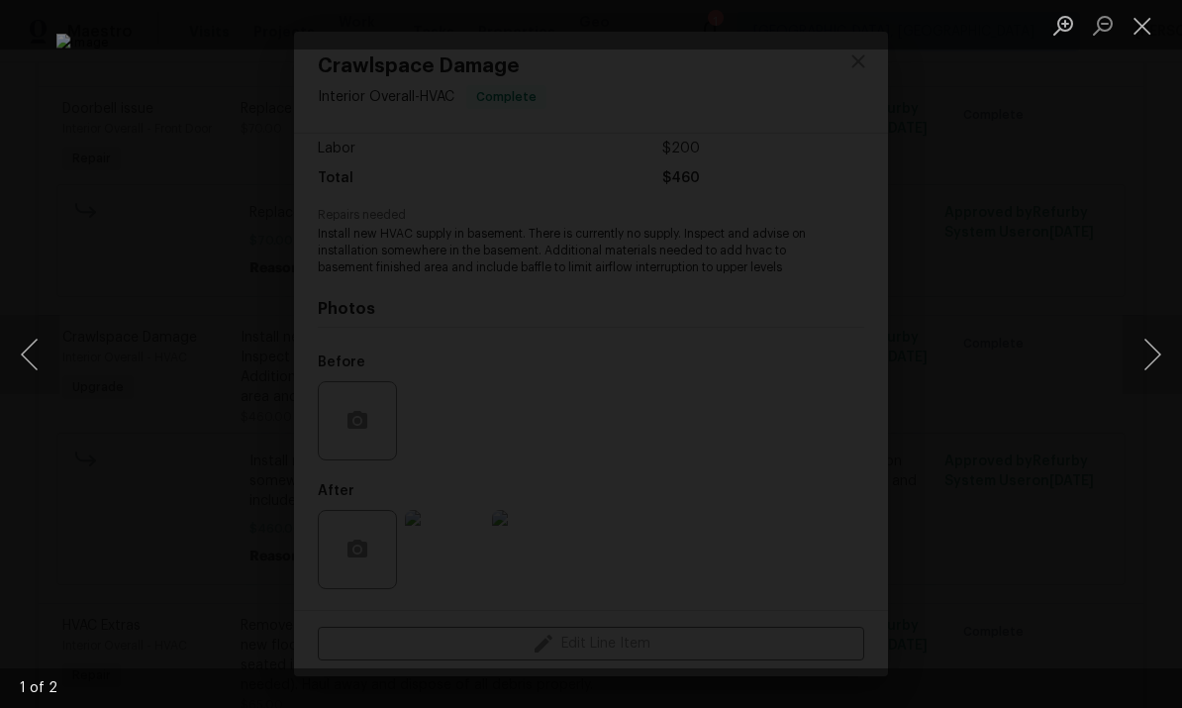
click at [1156, 354] on button "Next image" at bounding box center [1152, 354] width 59 height 79
click at [1139, 28] on button "Close lightbox" at bounding box center [1143, 25] width 40 height 35
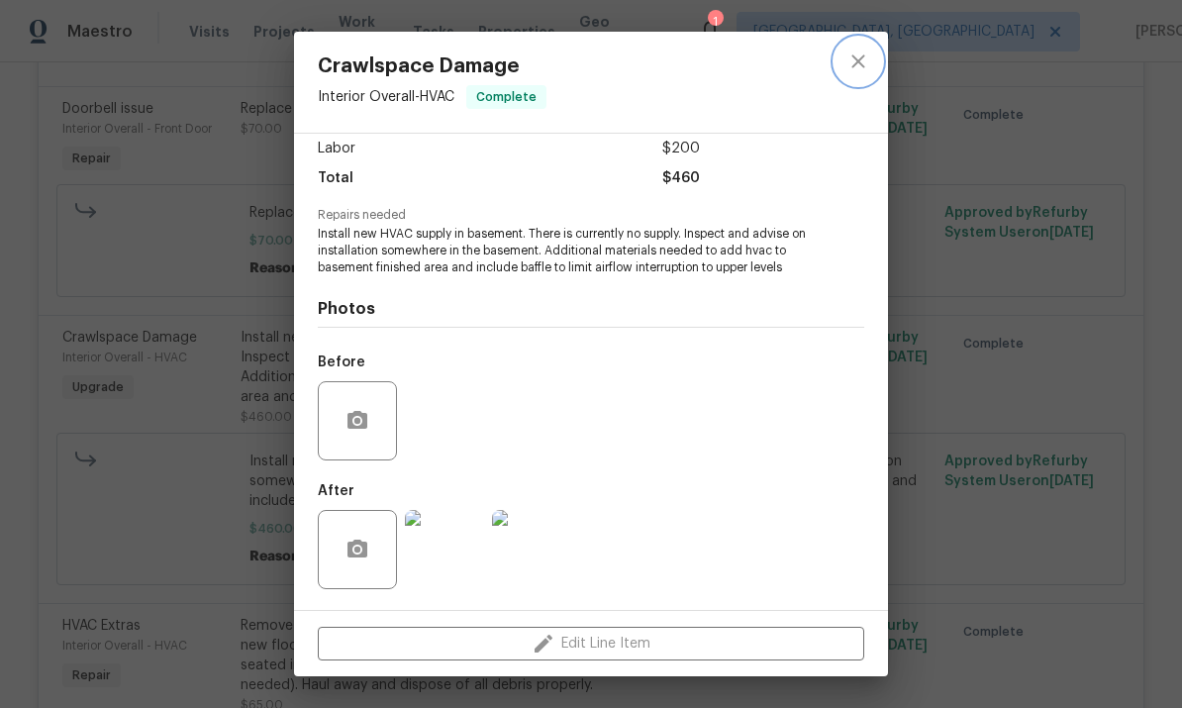
click at [848, 62] on icon "close" at bounding box center [858, 61] width 24 height 24
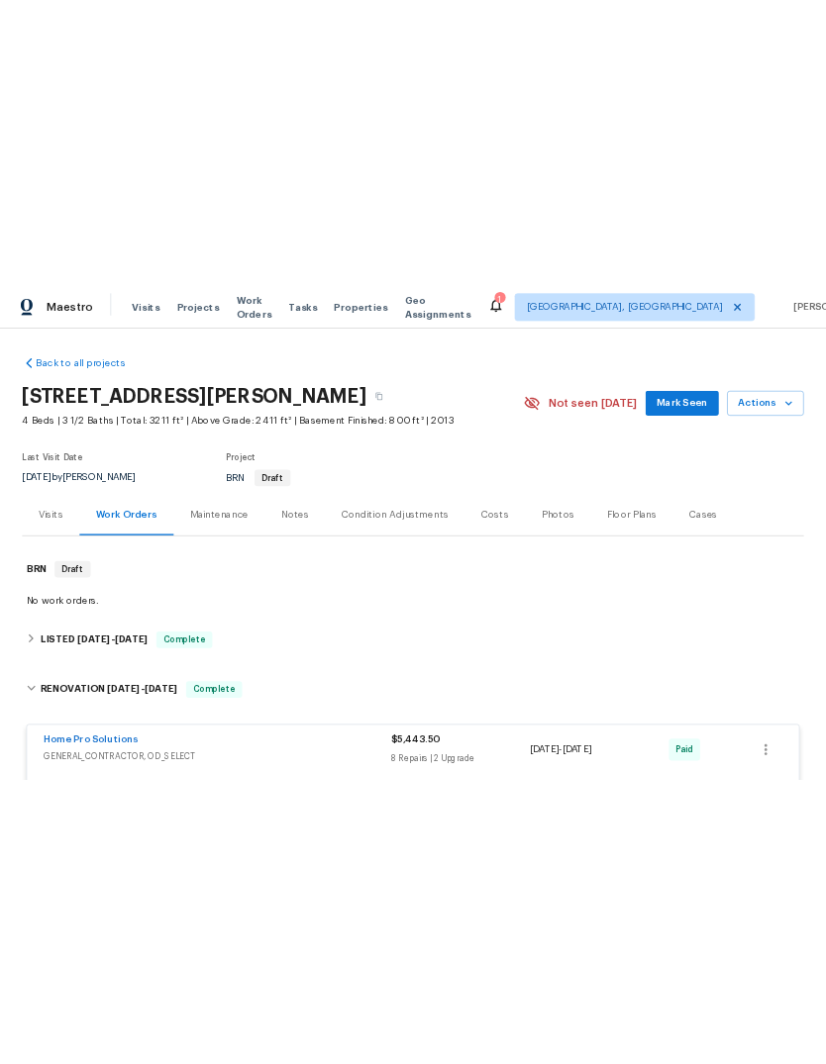
scroll to position [0, 0]
